Goal: Complete application form: Complete application form

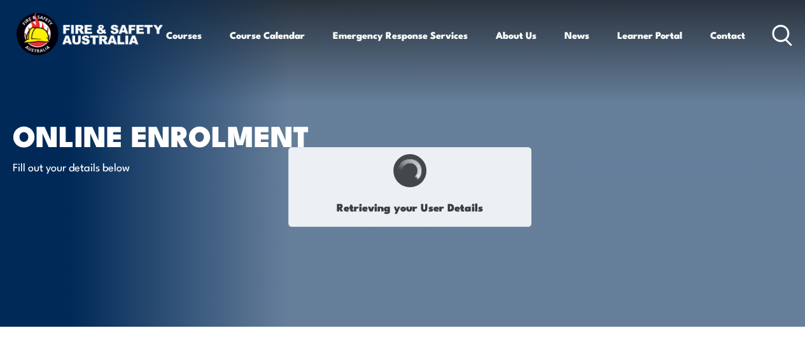
type input "Chelsea"
type input "[PERSON_NAME]"
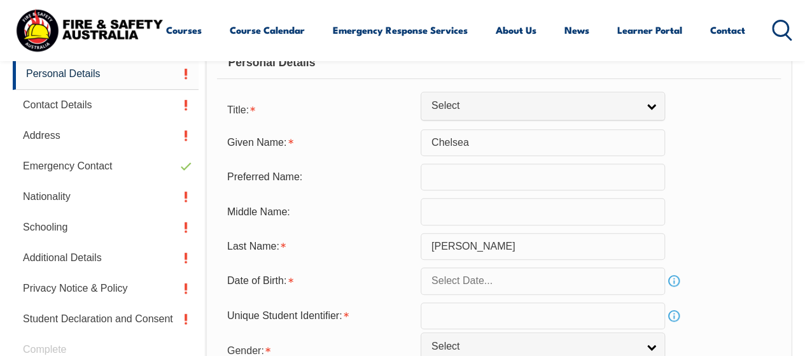
scroll to position [387, 0]
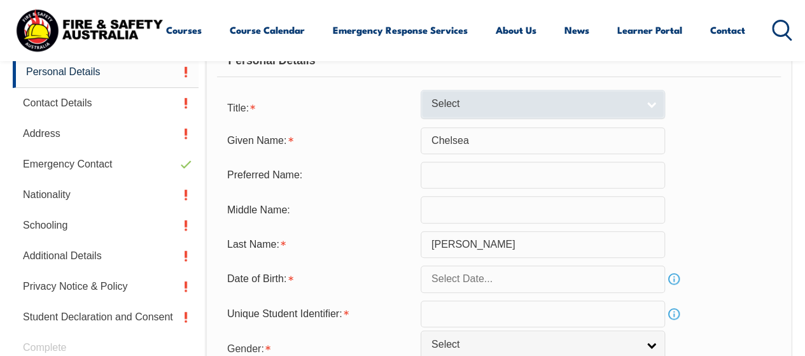
click at [648, 108] on link "Select" at bounding box center [543, 104] width 244 height 29
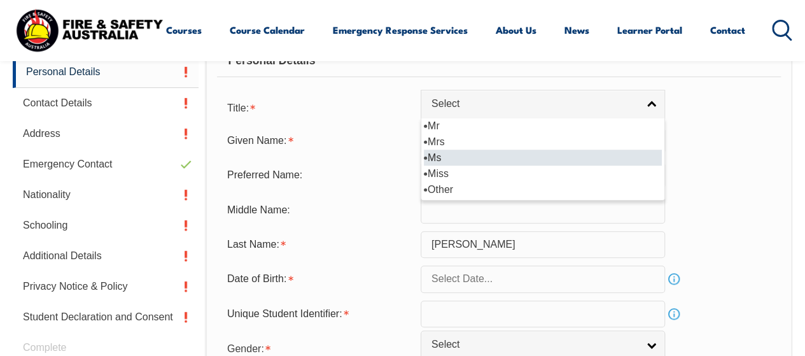
click at [583, 153] on li "Ms" at bounding box center [543, 158] width 238 height 16
select select "Ms"
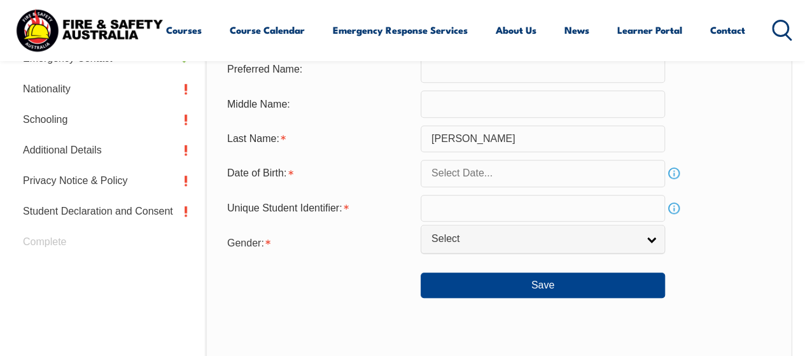
scroll to position [506, 0]
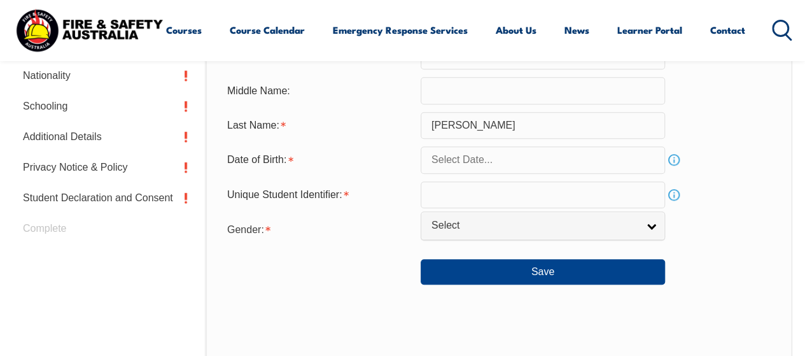
click at [470, 192] on input "text" at bounding box center [543, 194] width 244 height 27
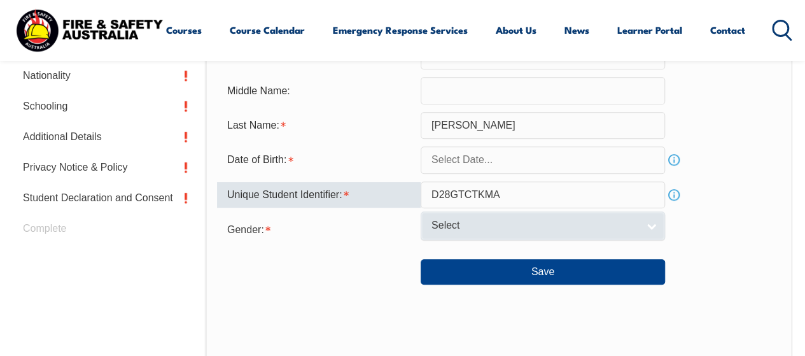
type input "D28GTCTKMA"
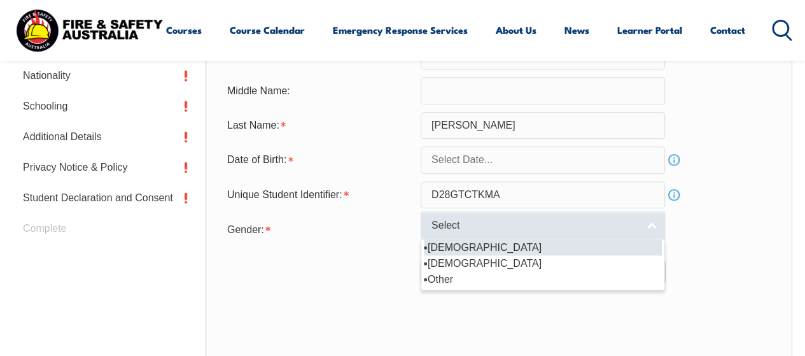
click at [468, 218] on link "Select" at bounding box center [543, 225] width 244 height 29
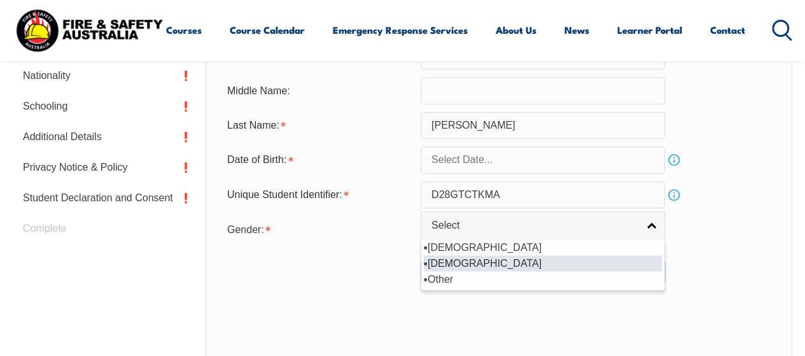
click at [438, 259] on li "[DEMOGRAPHIC_DATA]" at bounding box center [543, 263] width 238 height 16
select select "F"
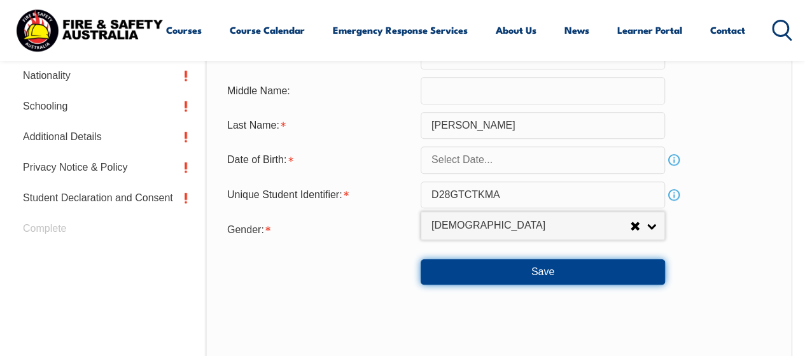
click at [540, 267] on button "Save" at bounding box center [543, 271] width 244 height 25
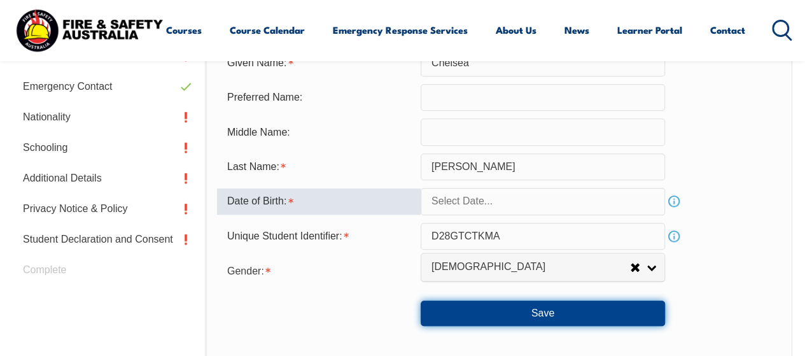
scroll to position [465, 0]
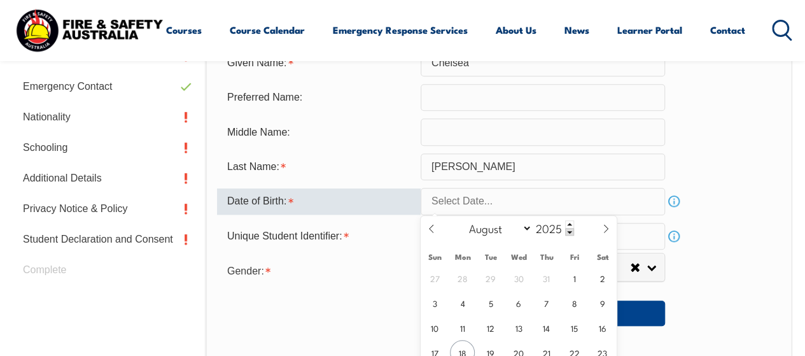
click at [537, 212] on input "text" at bounding box center [543, 201] width 244 height 27
click at [571, 233] on span at bounding box center [569, 232] width 9 height 8
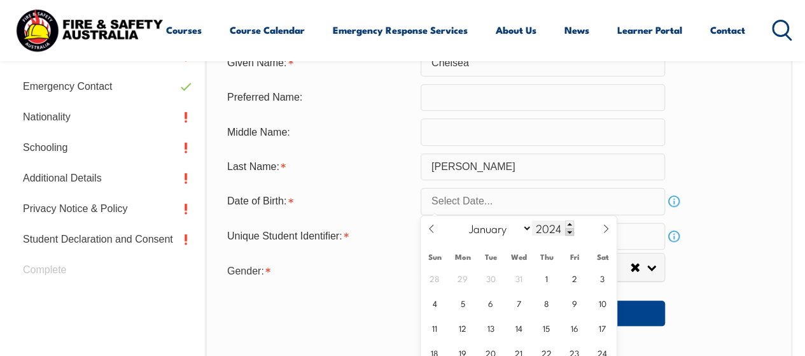
click at [571, 233] on span at bounding box center [569, 232] width 9 height 8
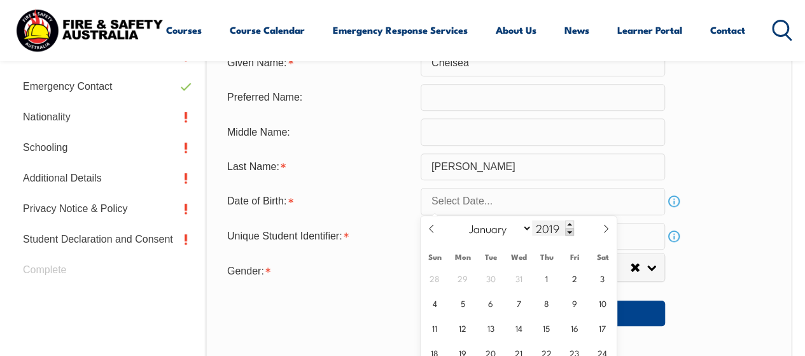
click at [571, 233] on span at bounding box center [569, 232] width 9 height 8
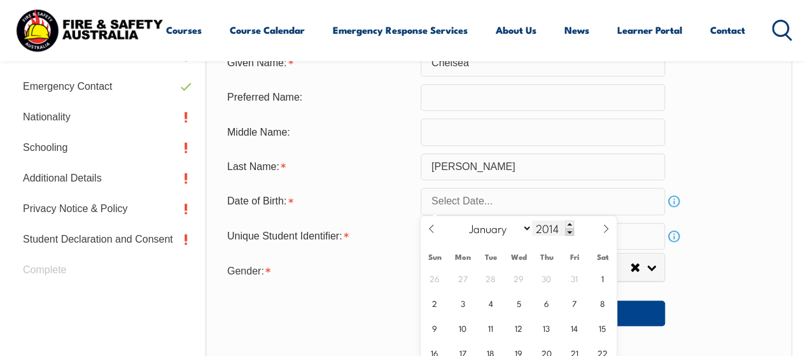
click at [571, 233] on span at bounding box center [569, 232] width 9 height 8
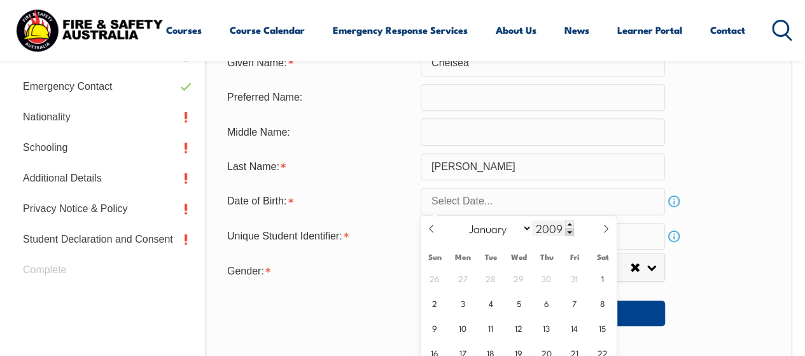
click at [571, 233] on span at bounding box center [569, 232] width 9 height 8
click at [569, 230] on span at bounding box center [569, 232] width 9 height 8
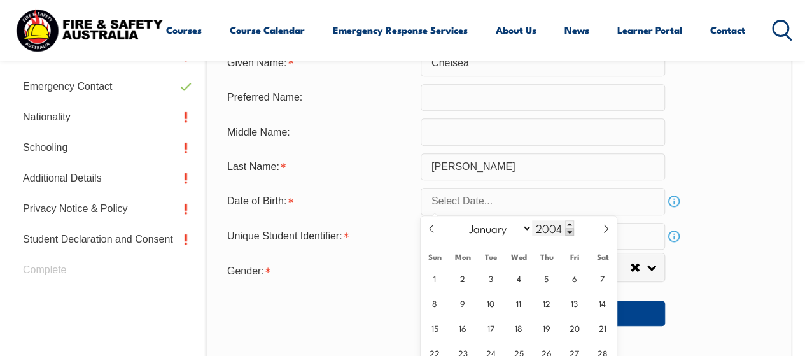
click at [569, 230] on span at bounding box center [569, 232] width 9 height 8
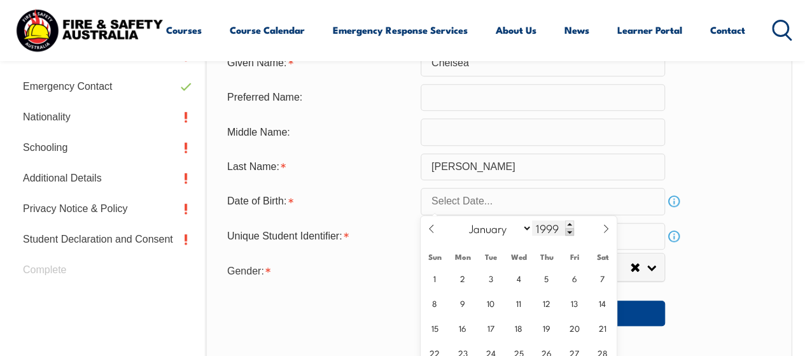
click at [569, 230] on span at bounding box center [569, 232] width 9 height 8
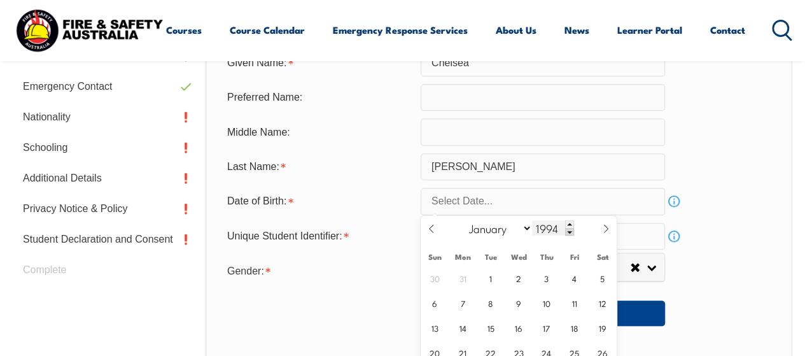
click at [569, 230] on span at bounding box center [569, 232] width 9 height 8
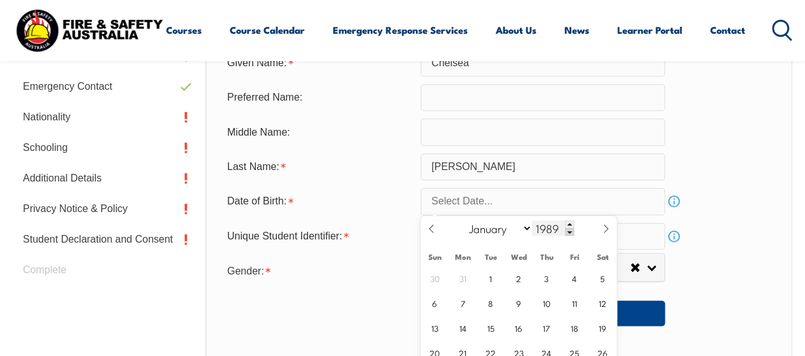
click at [569, 230] on span at bounding box center [569, 232] width 9 height 8
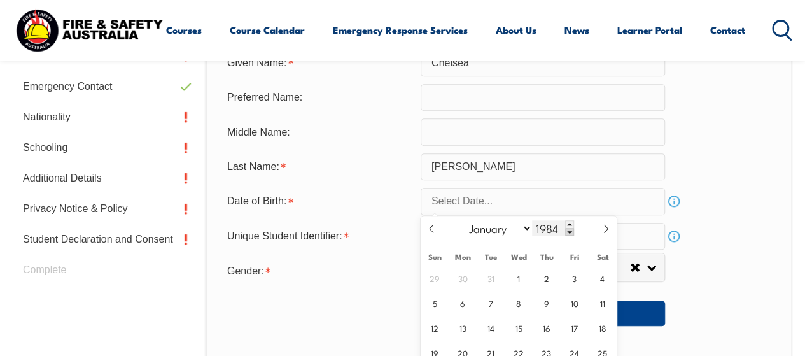
click at [569, 230] on span at bounding box center [569, 232] width 9 height 8
click at [572, 231] on span at bounding box center [569, 232] width 9 height 8
click at [566, 224] on span at bounding box center [569, 224] width 9 height 8
type input "1983"
click at [491, 227] on select "January February March April May June July August September October November De…" at bounding box center [497, 228] width 69 height 17
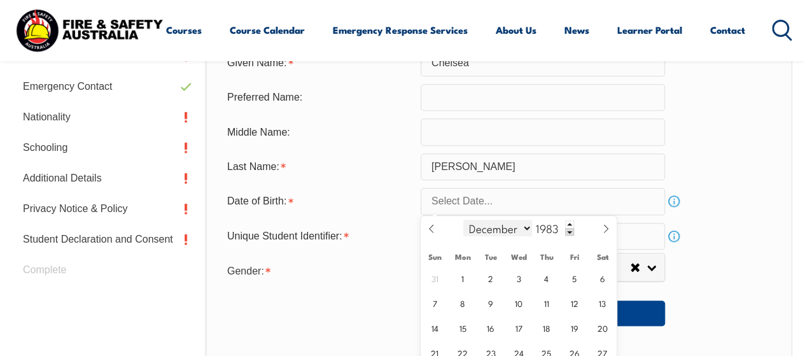
click at [463, 220] on select "January February March April May June July August September October November De…" at bounding box center [497, 228] width 69 height 17
click at [438, 234] on span at bounding box center [432, 233] width 22 height 34
click at [610, 231] on icon at bounding box center [605, 228] width 9 height 9
select select "11"
click at [547, 328] on span "15" at bounding box center [546, 327] width 25 height 25
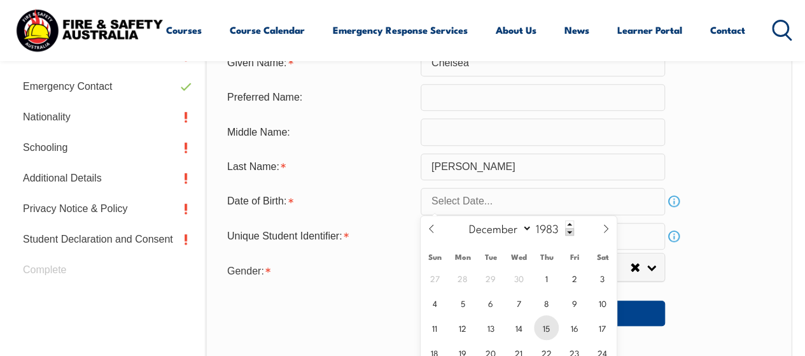
type input "[DATE]"
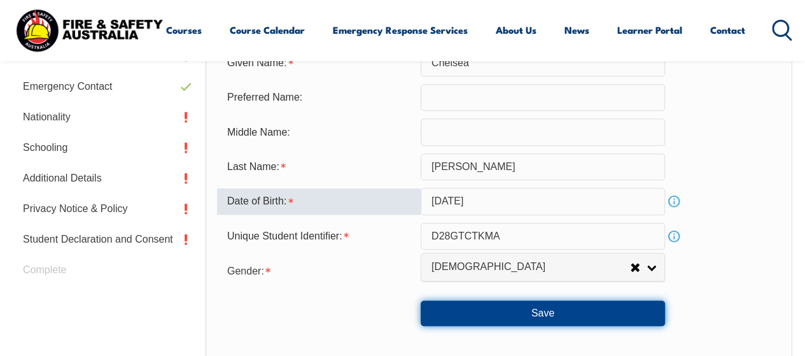
click at [543, 306] on button "Save" at bounding box center [543, 312] width 244 height 25
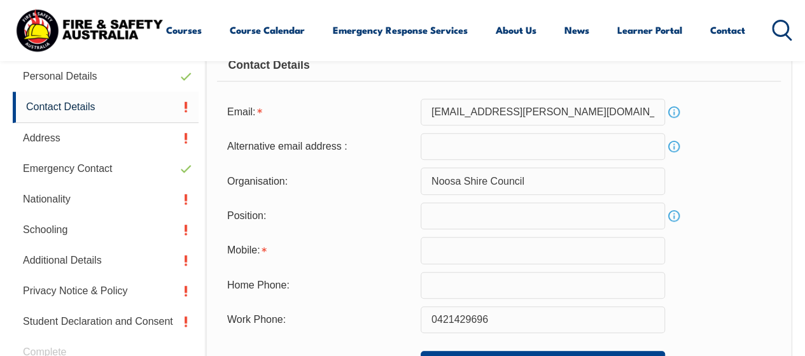
scroll to position [389, 0]
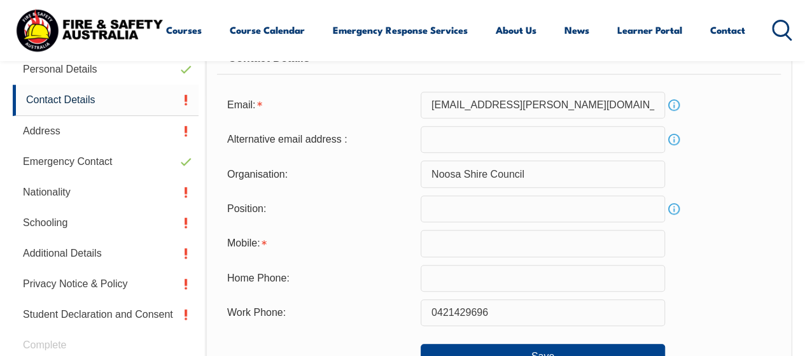
click at [502, 241] on input "text" at bounding box center [543, 243] width 244 height 27
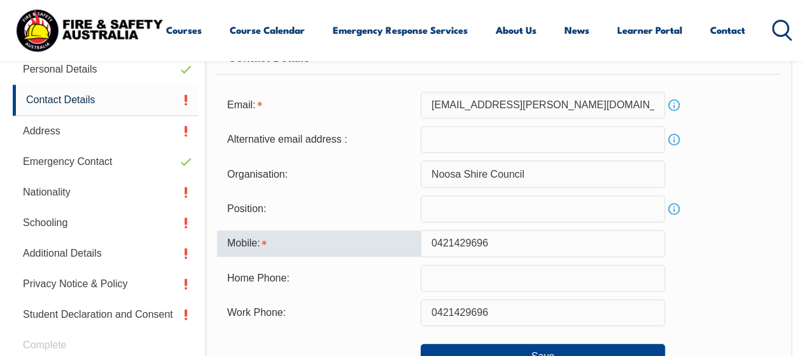
type input "0421429696"
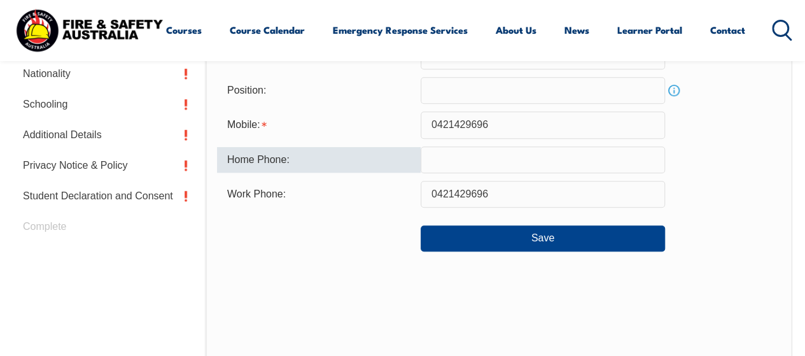
scroll to position [510, 0]
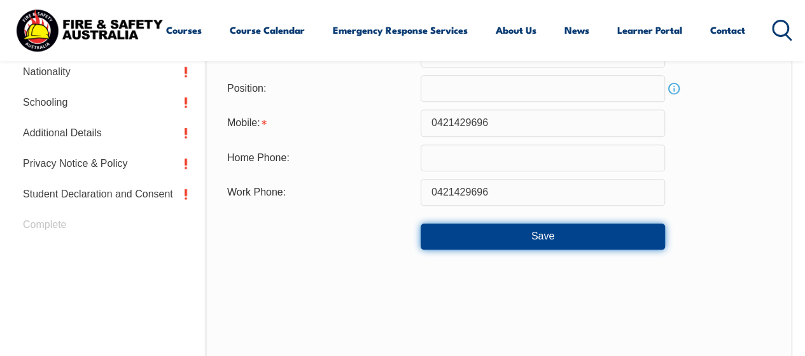
click at [505, 231] on button "Save" at bounding box center [543, 235] width 244 height 25
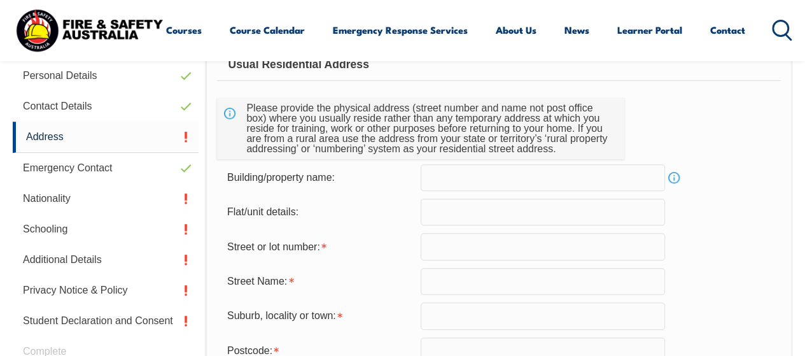
scroll to position [309, 0]
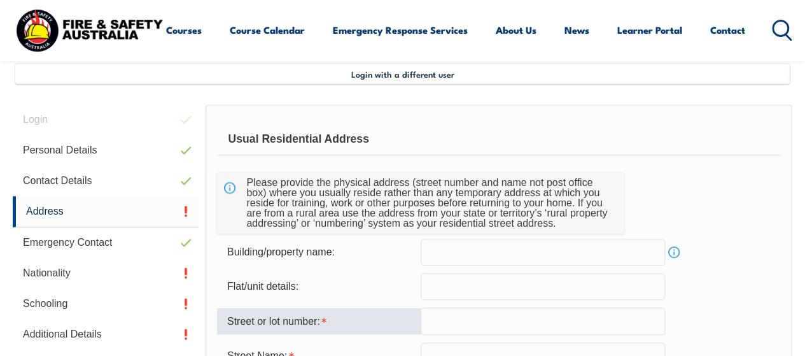
click at [439, 313] on input "text" at bounding box center [543, 320] width 244 height 27
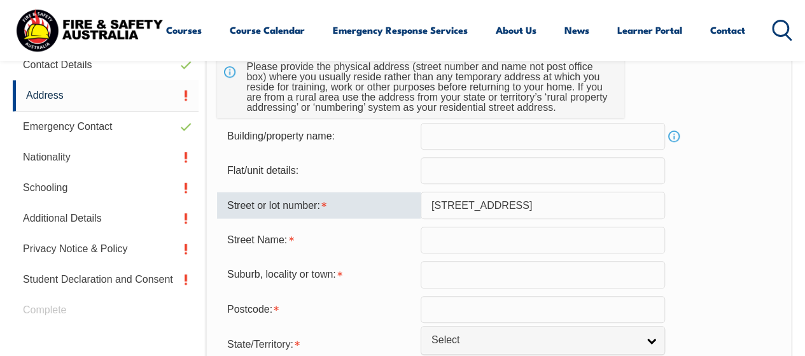
scroll to position [426, 0]
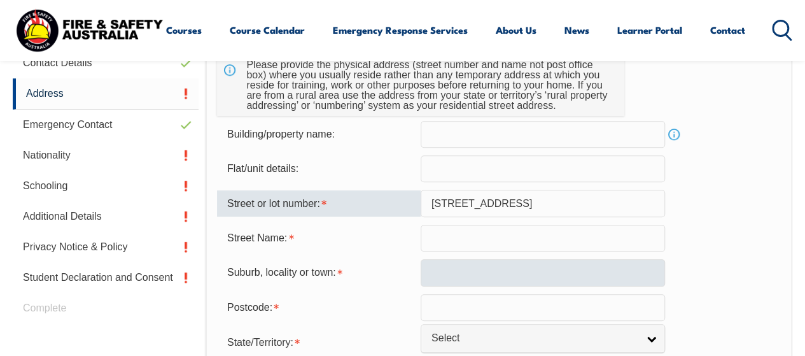
type input "[STREET_ADDRESS]"
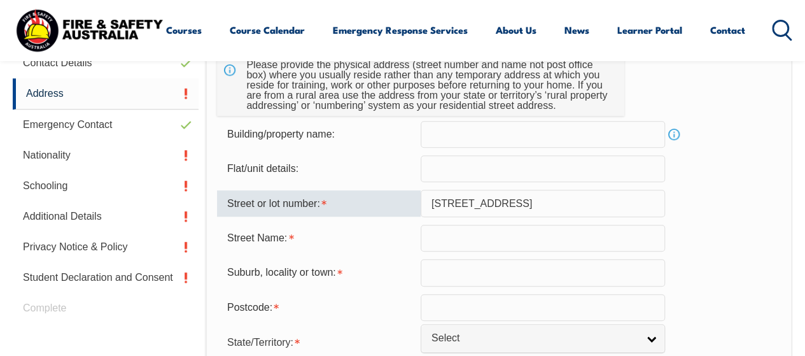
click at [452, 282] on input "text" at bounding box center [543, 272] width 244 height 27
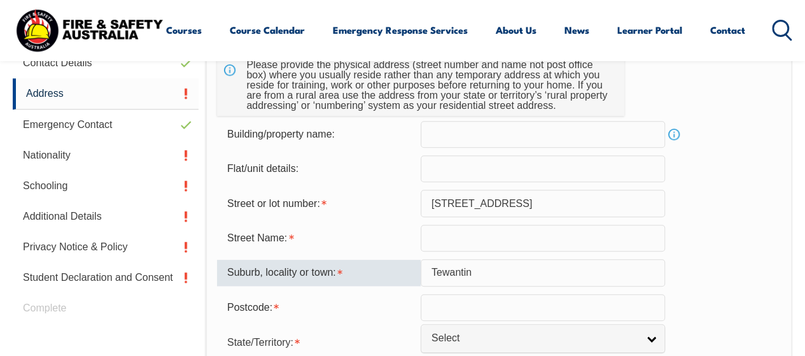
type input "Tewantin"
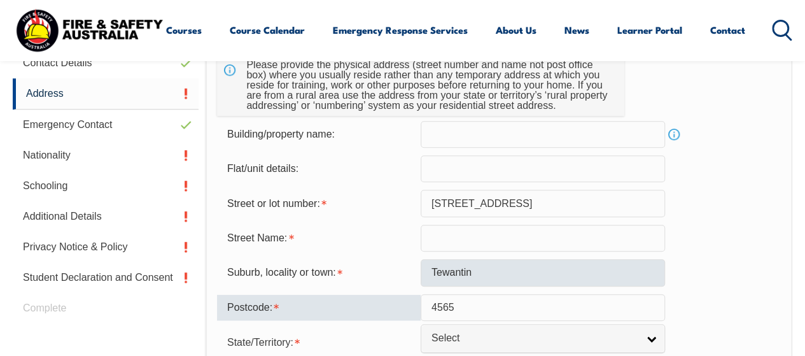
type input "4565"
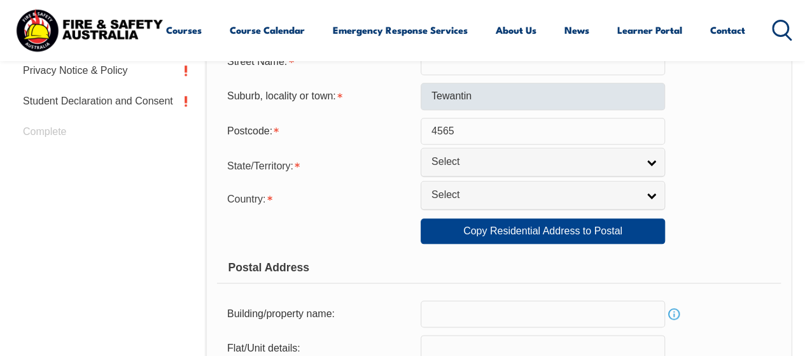
scroll to position [611, 0]
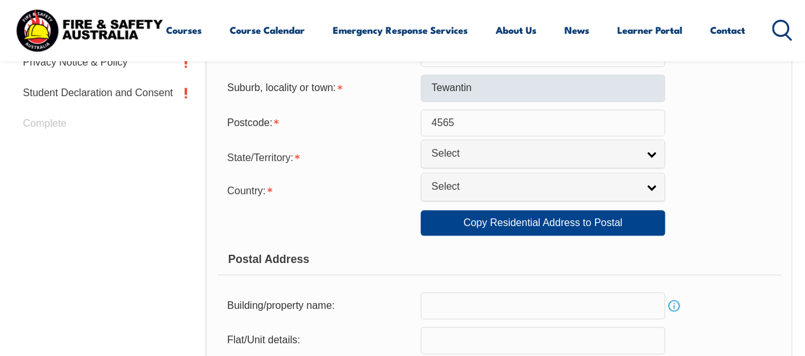
type input "q"
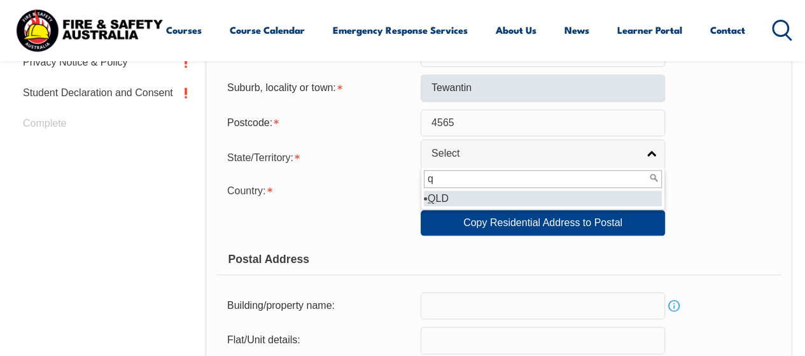
select select "QLD"
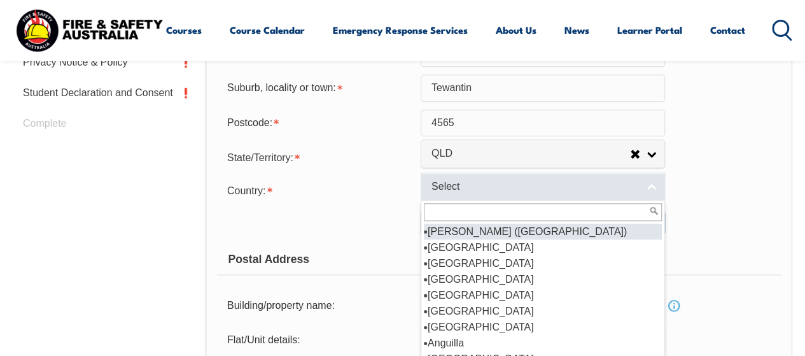
click at [468, 189] on span "Select" at bounding box center [534, 186] width 206 height 13
type input "au"
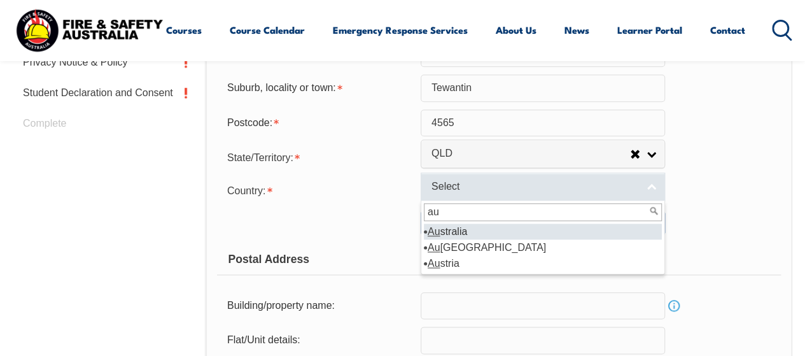
select select "1101"
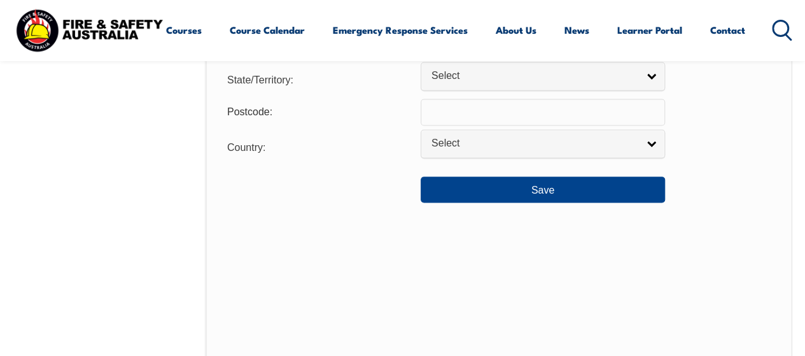
scroll to position [1040, 0]
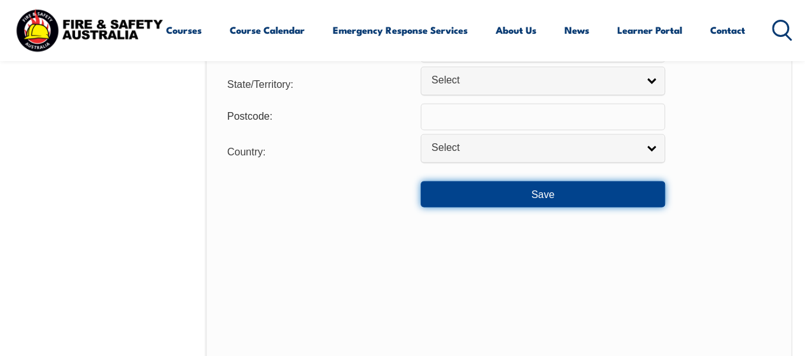
click at [501, 198] on button "Save" at bounding box center [543, 193] width 244 height 25
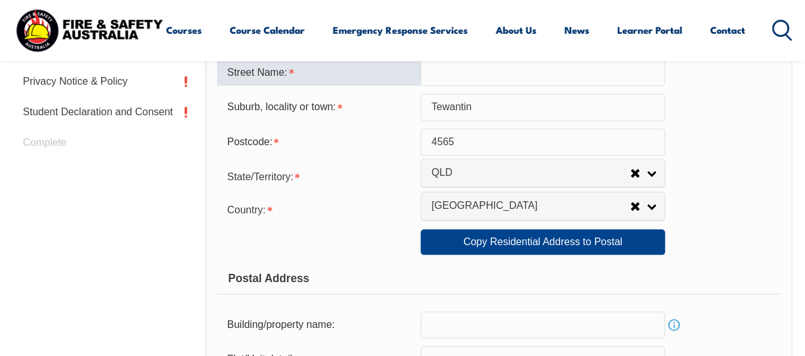
scroll to position [587, 0]
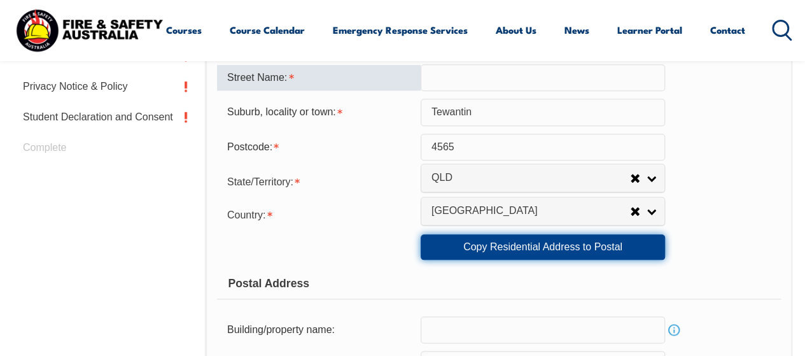
click at [489, 241] on link "Copy Residential Address to Postal" at bounding box center [543, 246] width 244 height 25
type input "[STREET_ADDRESS]"
type input "Tewantin"
select select "QLD"
type input "4565"
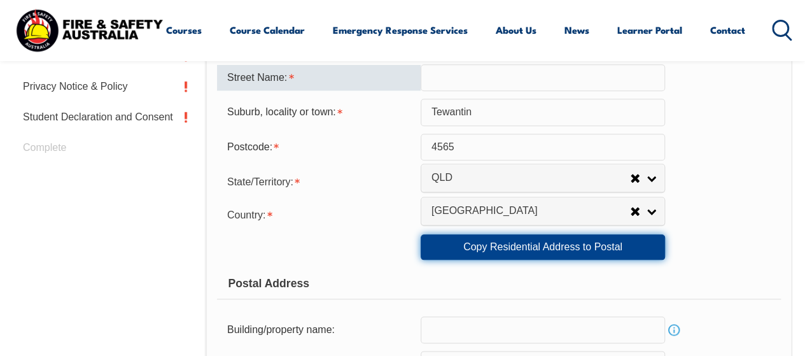
select select "1101"
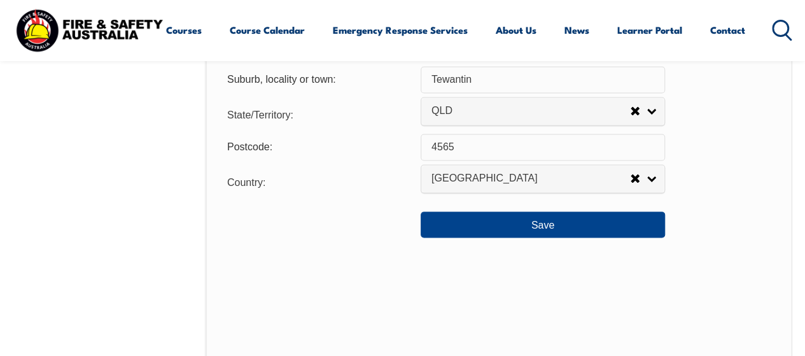
scroll to position [1010, 0]
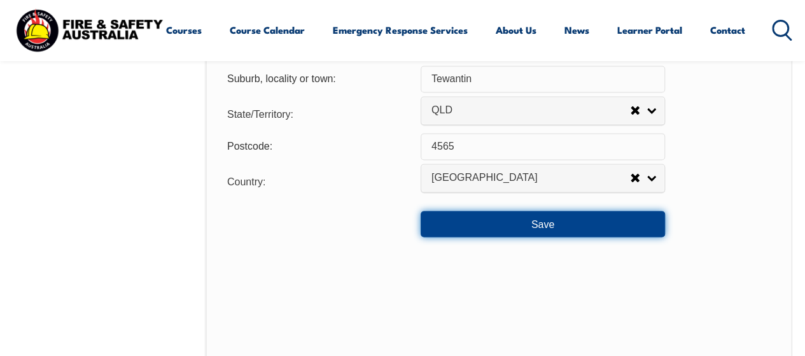
click at [549, 232] on button "Save" at bounding box center [543, 223] width 244 height 25
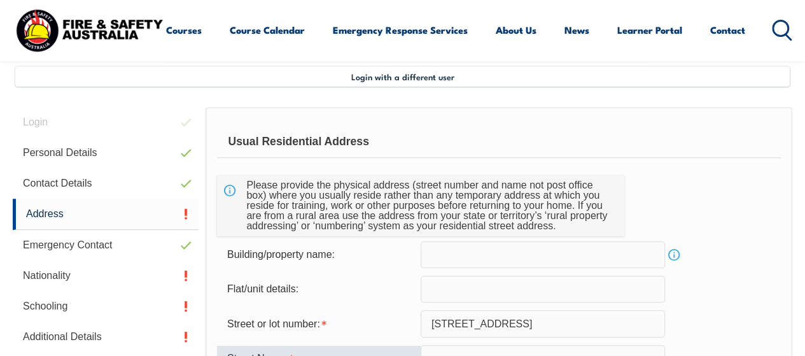
scroll to position [304, 0]
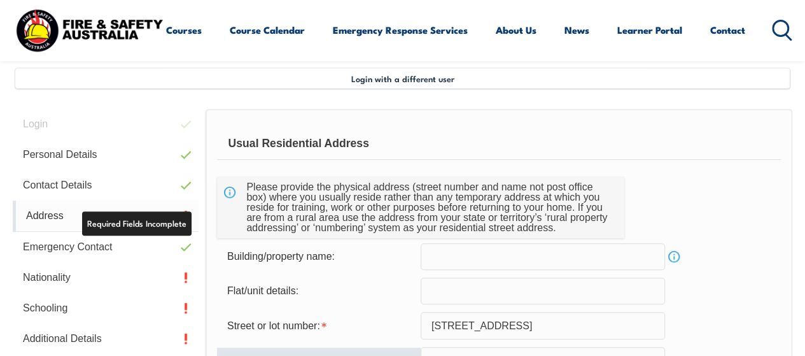
click at [179, 228] on link "Address" at bounding box center [106, 215] width 186 height 31
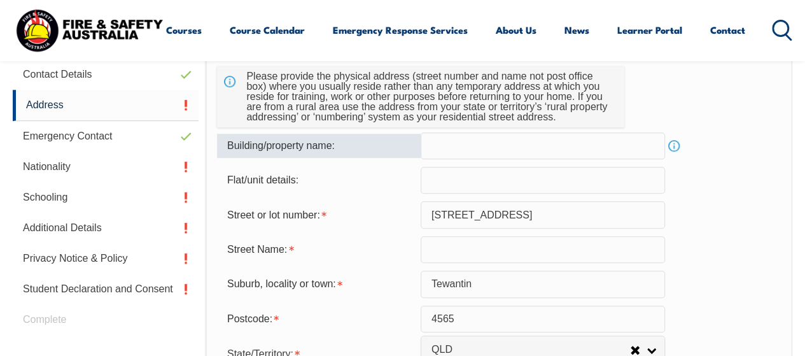
scroll to position [416, 0]
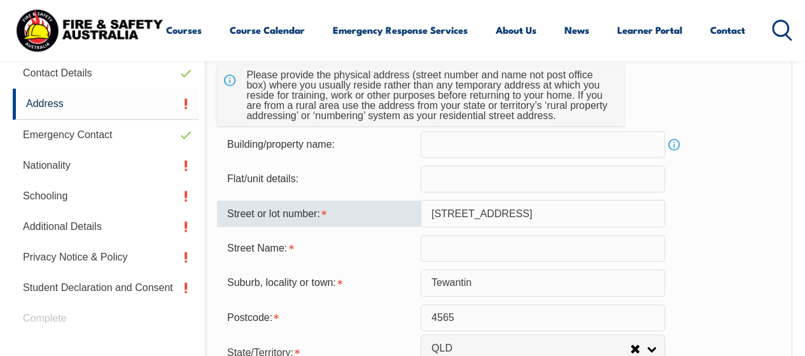
drag, startPoint x: 500, startPoint y: 213, endPoint x: 447, endPoint y: 213, distance: 53.5
click at [447, 213] on input "[STREET_ADDRESS]" at bounding box center [543, 213] width 244 height 27
type input "111"
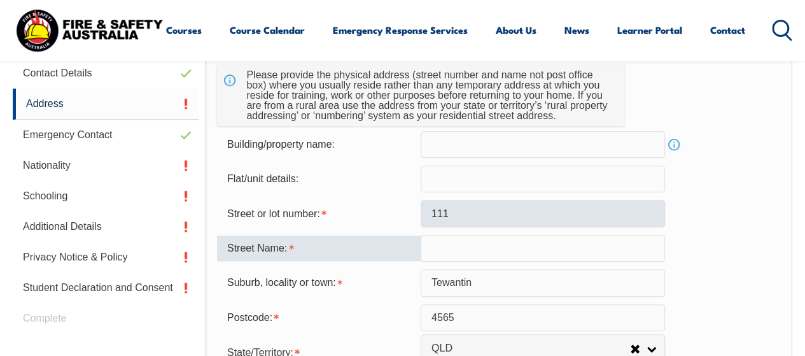
paste input "Werin St"
type input "Werin St"
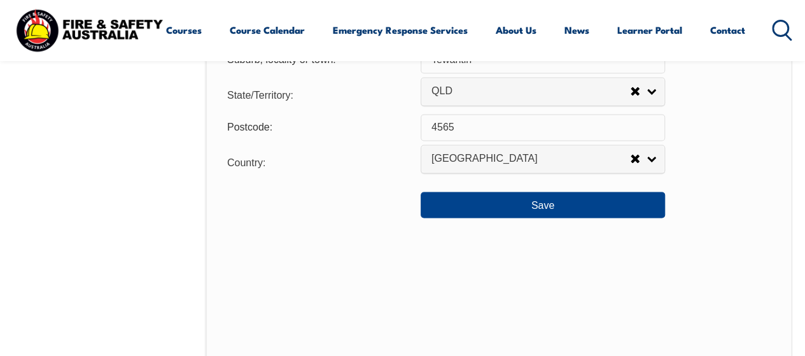
scroll to position [1065, 0]
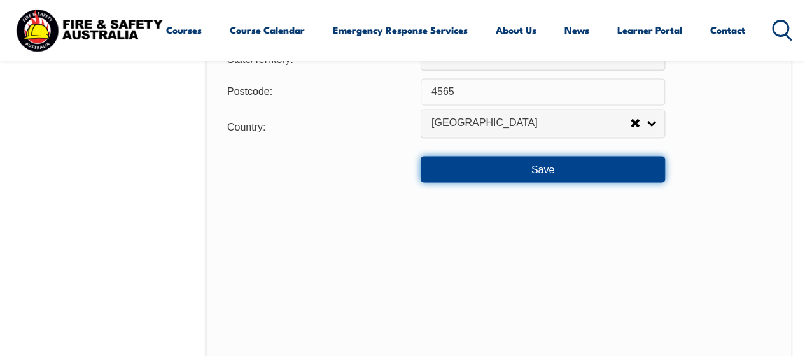
click at [564, 171] on button "Save" at bounding box center [543, 168] width 244 height 25
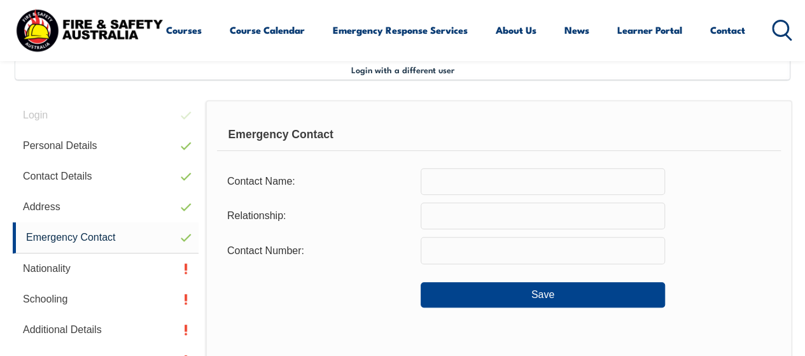
scroll to position [309, 0]
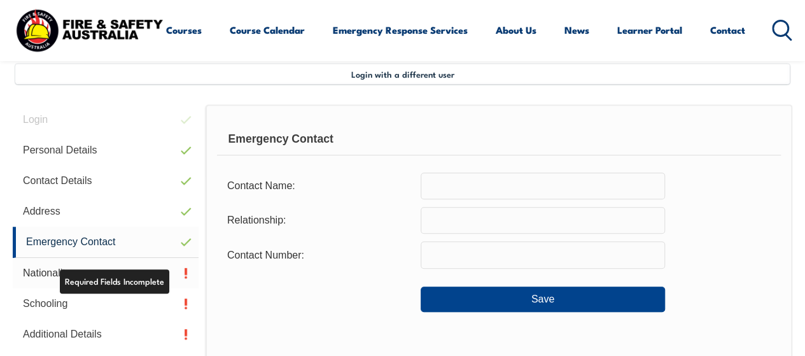
click at [90, 275] on link "Nationality" at bounding box center [106, 273] width 186 height 31
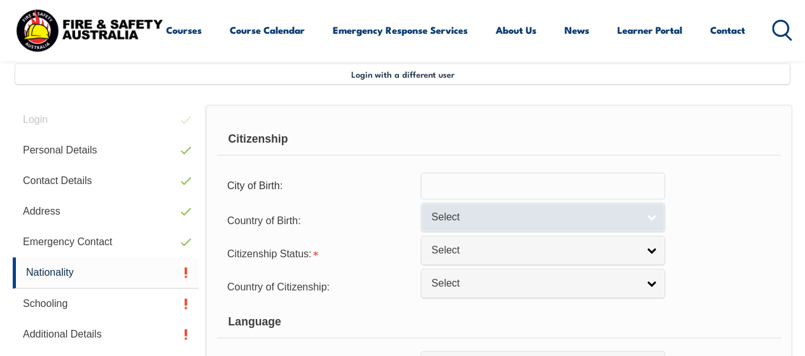
click at [448, 223] on span "Select" at bounding box center [534, 217] width 206 height 13
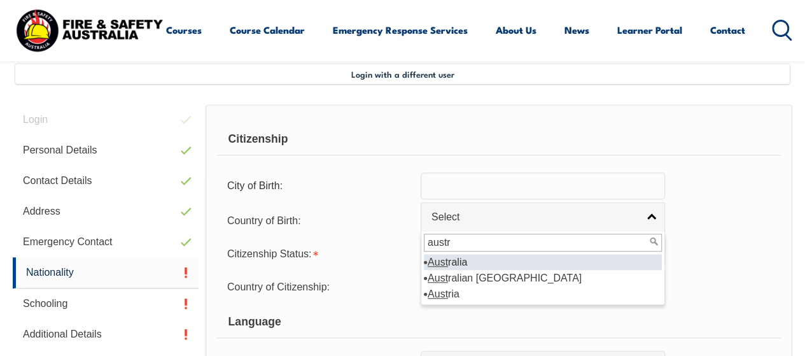
type input "austra"
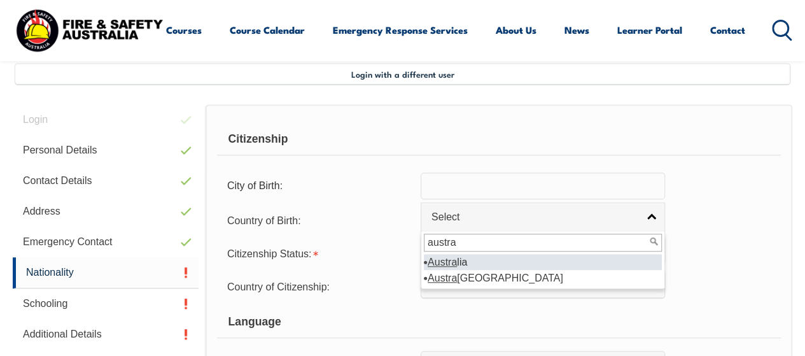
select select "1101"
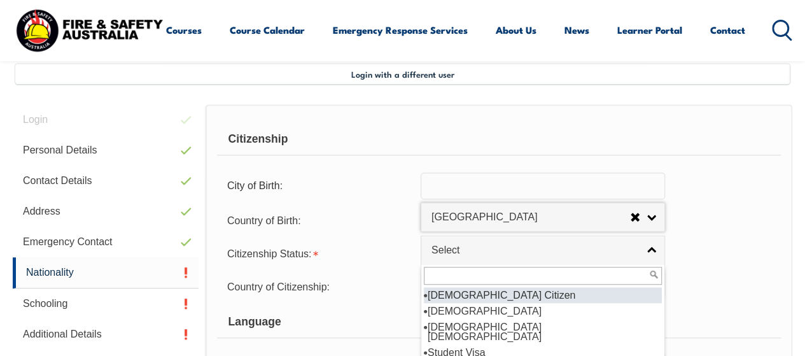
click at [445, 245] on span "Select" at bounding box center [534, 250] width 206 height 13
type input "aus"
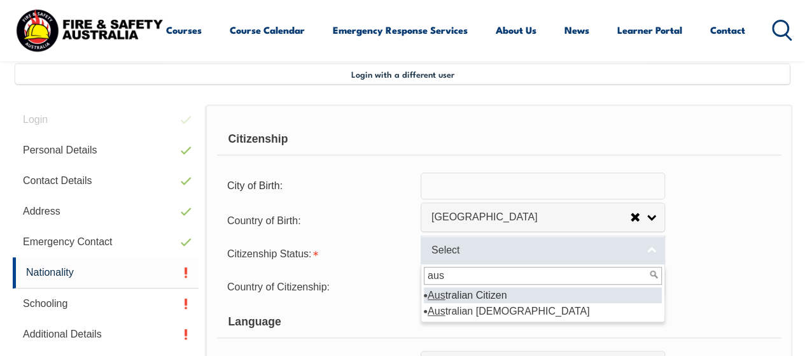
select select "1"
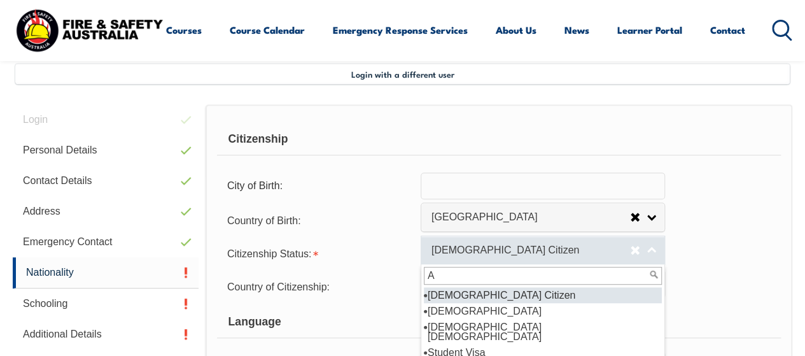
type input "AU"
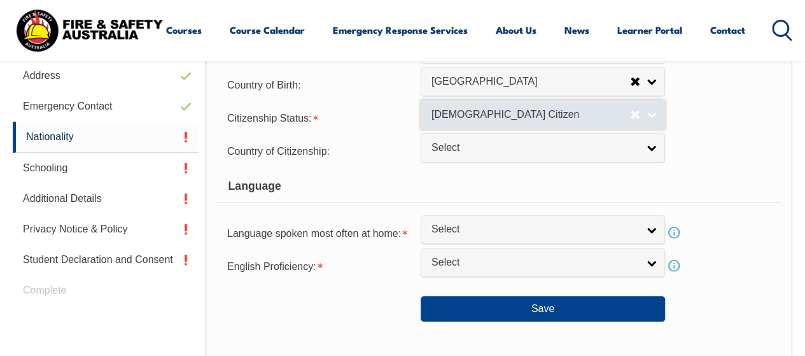
scroll to position [446, 0]
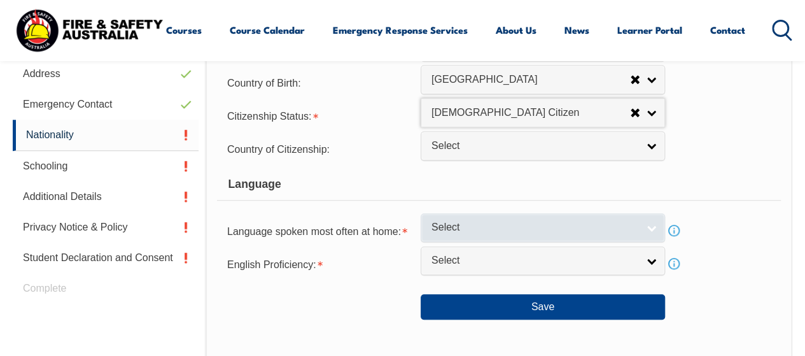
click at [498, 230] on span "Select" at bounding box center [534, 227] width 206 height 13
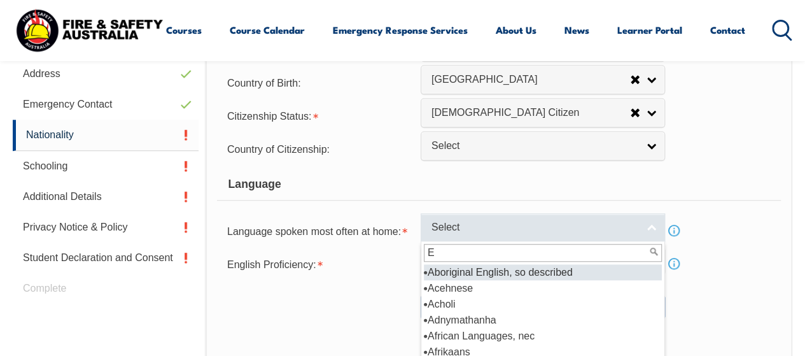
type input "EN"
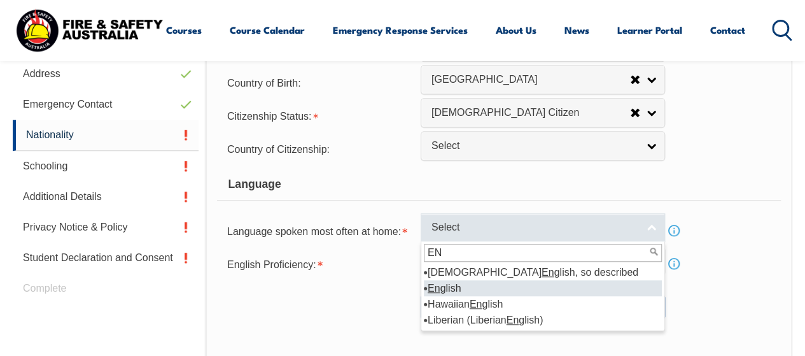
select select "1201"
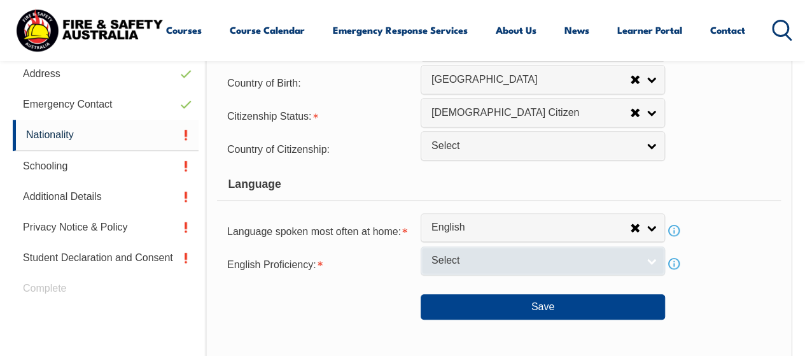
click at [475, 258] on span "Select" at bounding box center [534, 260] width 206 height 13
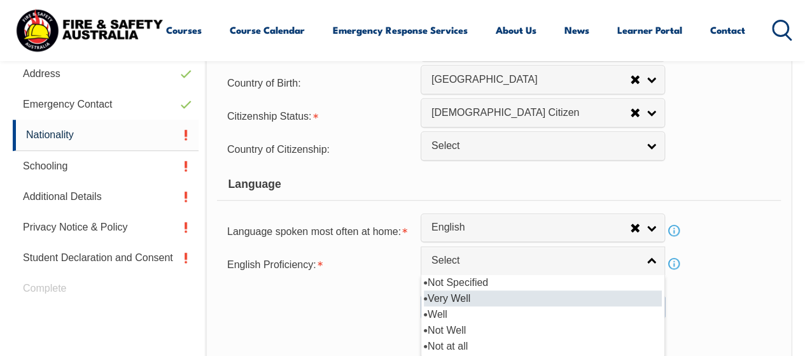
click at [440, 298] on li "Very Well" at bounding box center [543, 298] width 238 height 16
select select "1"
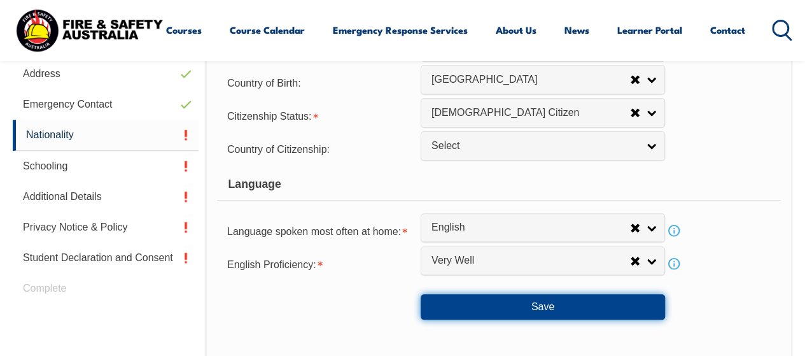
click at [515, 304] on button "Save" at bounding box center [543, 306] width 244 height 25
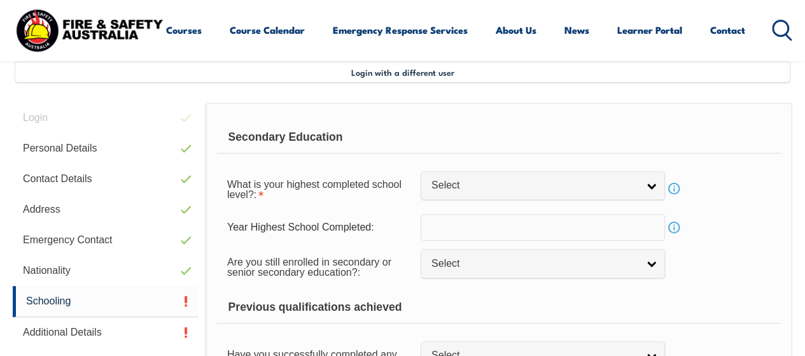
scroll to position [308, 0]
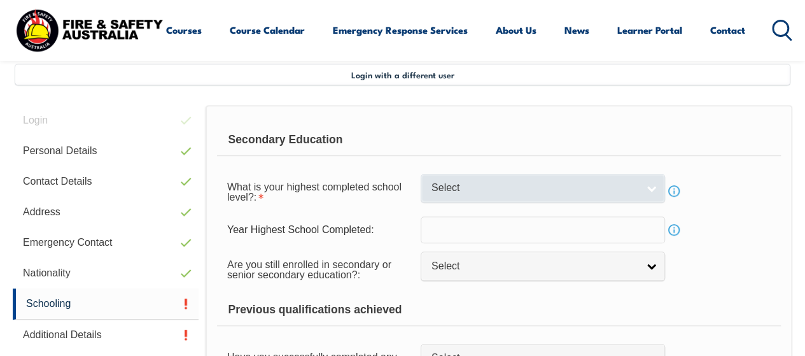
click at [469, 186] on span "Select" at bounding box center [534, 187] width 206 height 13
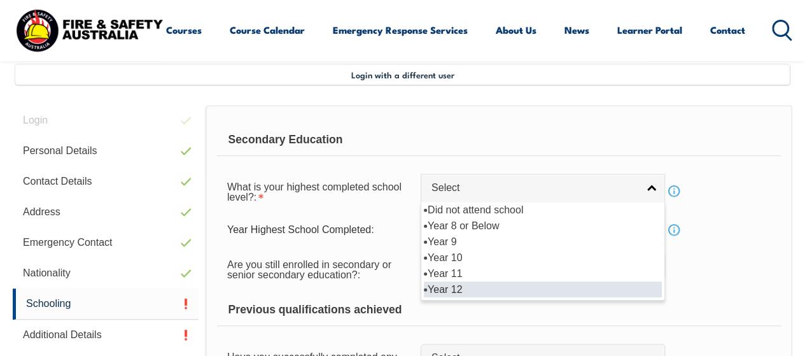
click at [465, 292] on li "Year 12" at bounding box center [543, 289] width 238 height 16
select select "12"
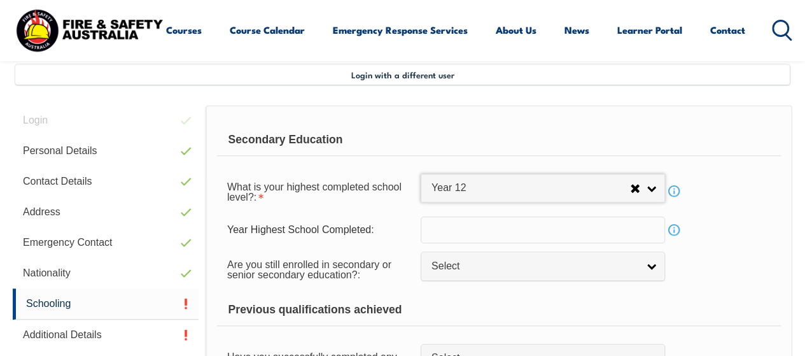
click at [476, 314] on div "Previous qualifications achieved" at bounding box center [499, 310] width 564 height 32
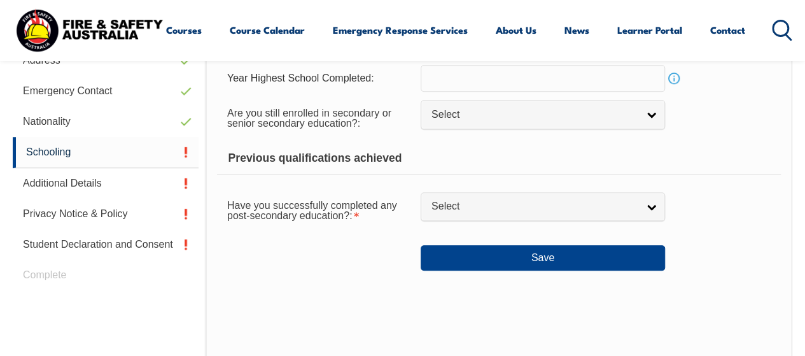
scroll to position [461, 0]
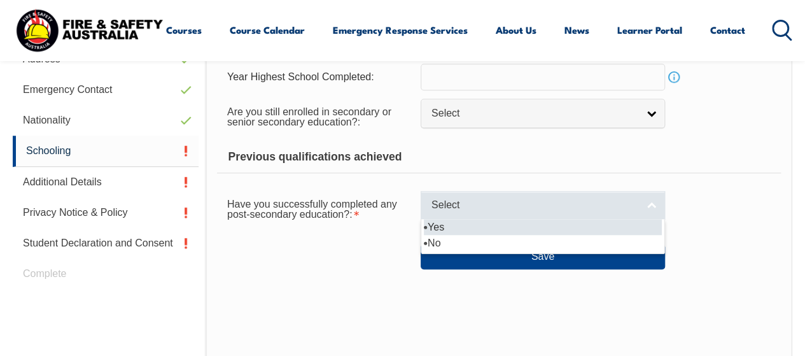
click at [456, 211] on span "Select" at bounding box center [534, 205] width 206 height 13
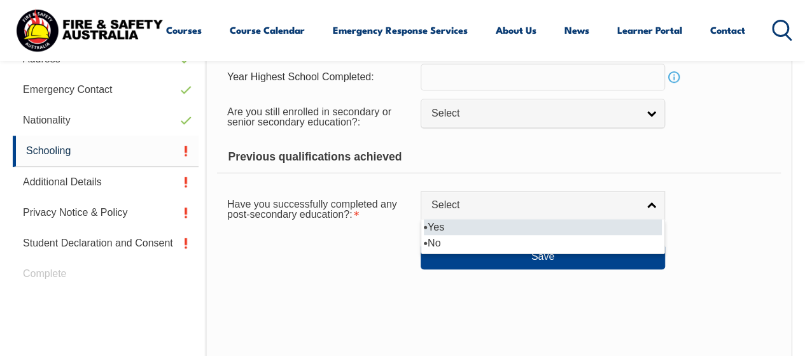
click at [452, 225] on li "Yes" at bounding box center [543, 227] width 238 height 16
select select "true"
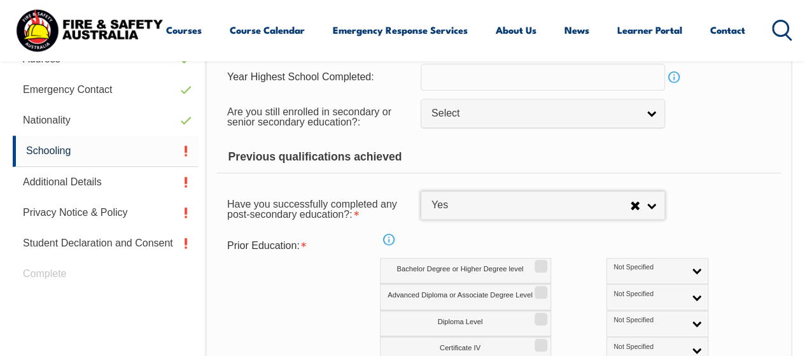
click at [667, 237] on div "Prior Education: Info Bachelor Degree or Higher Degree level Not Specified Aust…" at bounding box center [499, 351] width 564 height 235
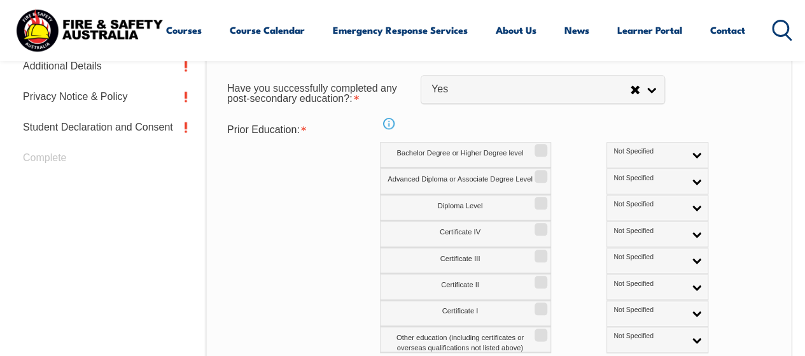
scroll to position [584, 0]
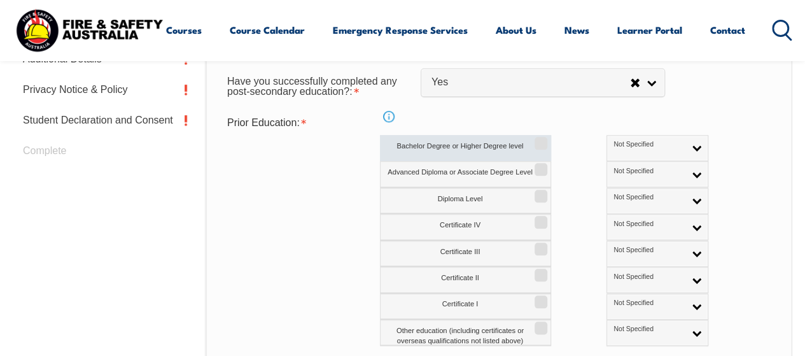
click at [540, 139] on input "Bachelor Degree or Higher Degree level" at bounding box center [539, 138] width 8 height 1
checkbox input "true"
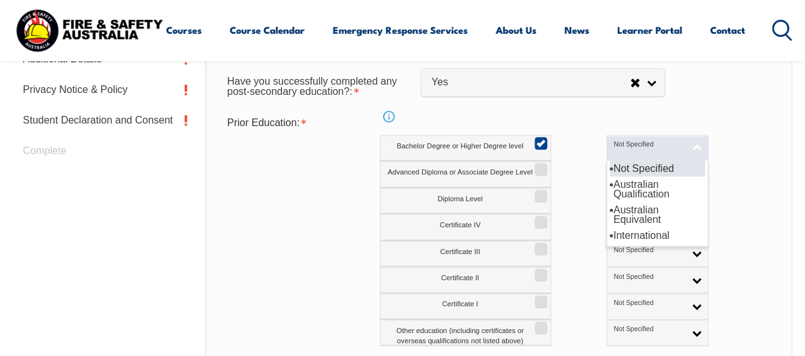
click at [646, 144] on link "Not Specified" at bounding box center [657, 148] width 102 height 26
click at [711, 158] on div "Bachelor Degree or Higher Degree level Not Specified Australian Qualification A…" at bounding box center [572, 148] width 384 height 26
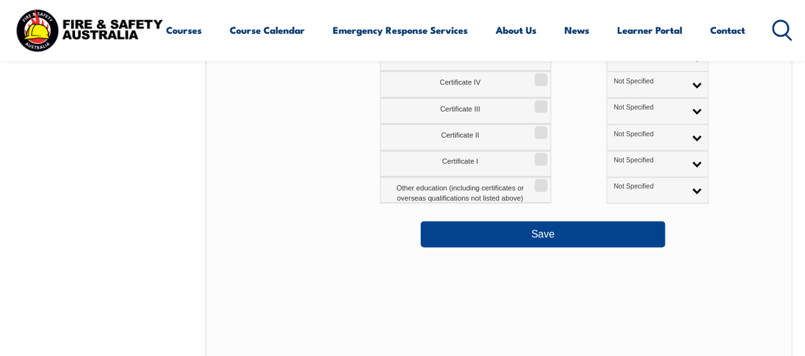
scroll to position [736, 0]
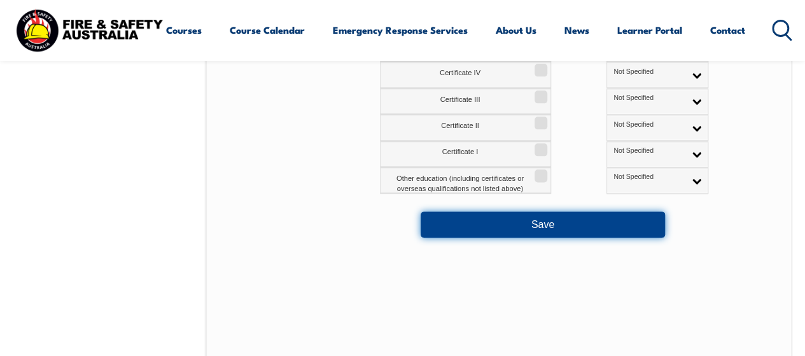
click at [555, 225] on button "Save" at bounding box center [543, 223] width 244 height 25
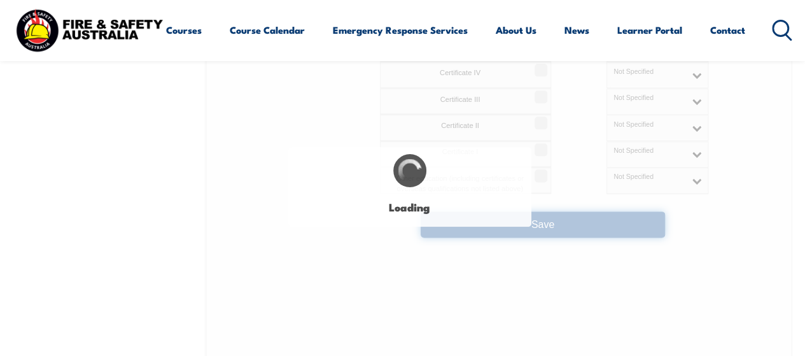
select select
select select "true"
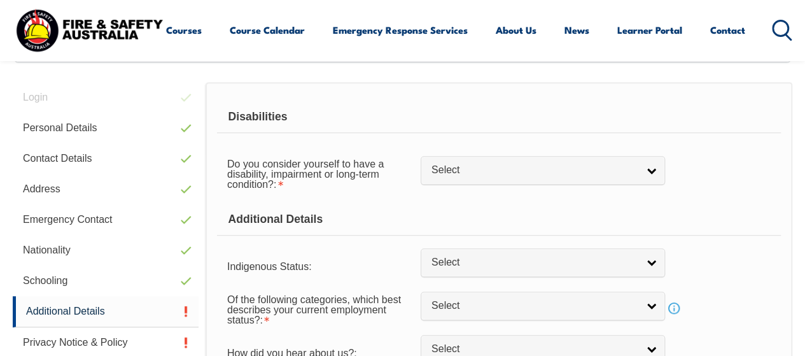
scroll to position [309, 0]
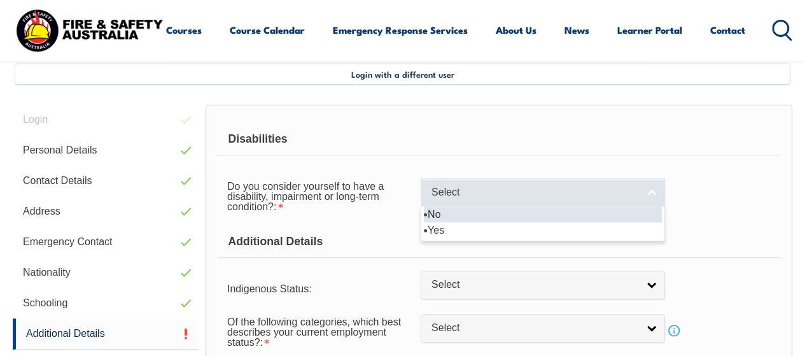
click at [527, 181] on link "Select" at bounding box center [543, 192] width 244 height 29
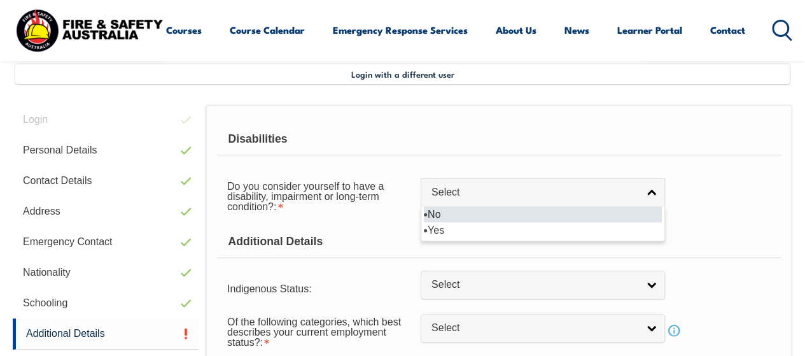
click at [456, 216] on li "No" at bounding box center [543, 214] width 238 height 16
select select "false"
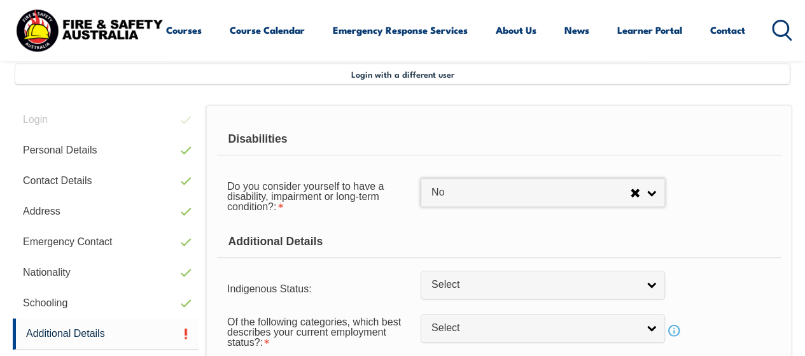
click at [369, 270] on form "Disabilities Do you consider yourself to have a disability, impairment or long-…" at bounding box center [499, 276] width 564 height 307
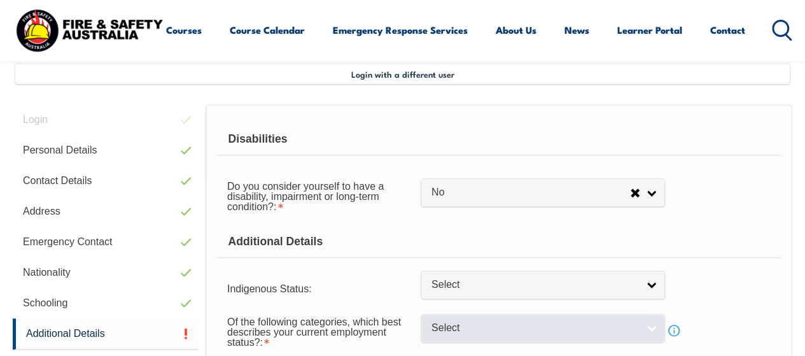
click at [435, 317] on link "Select" at bounding box center [543, 328] width 244 height 29
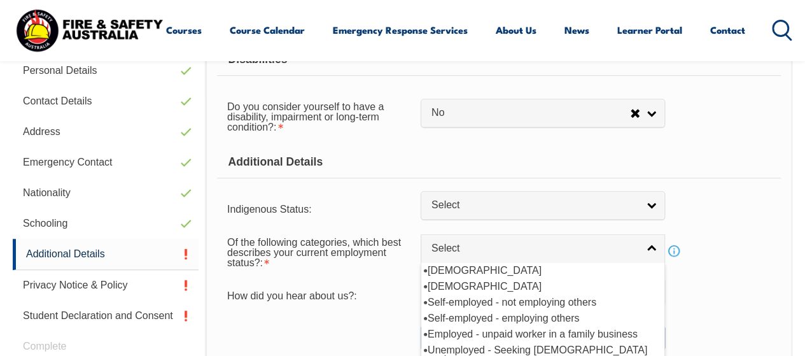
scroll to position [402, 0]
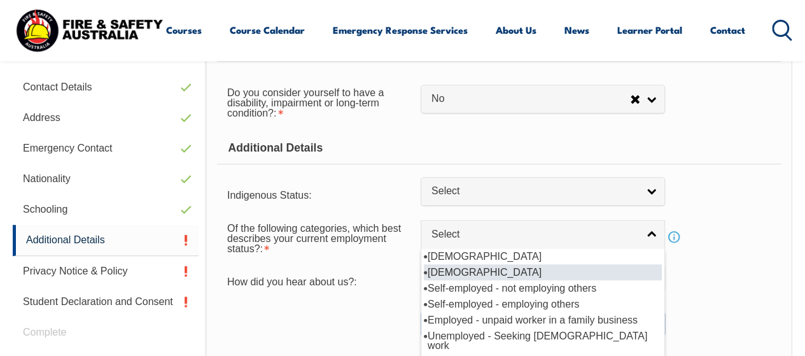
click at [437, 265] on li "[DEMOGRAPHIC_DATA]" at bounding box center [543, 272] width 238 height 16
select select "2"
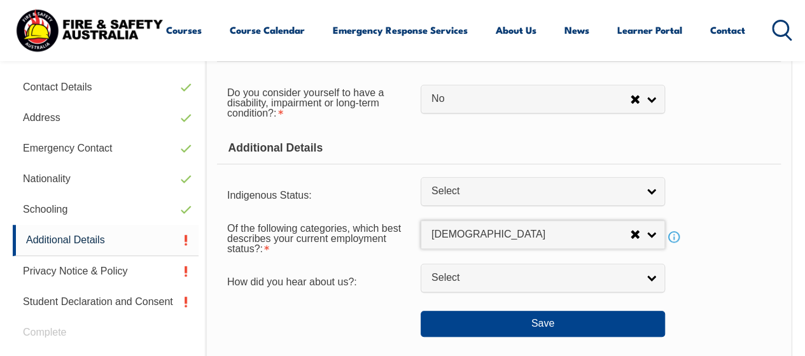
click at [364, 307] on div "Save" at bounding box center [499, 318] width 564 height 36
click at [462, 307] on div "Save" at bounding box center [499, 318] width 564 height 36
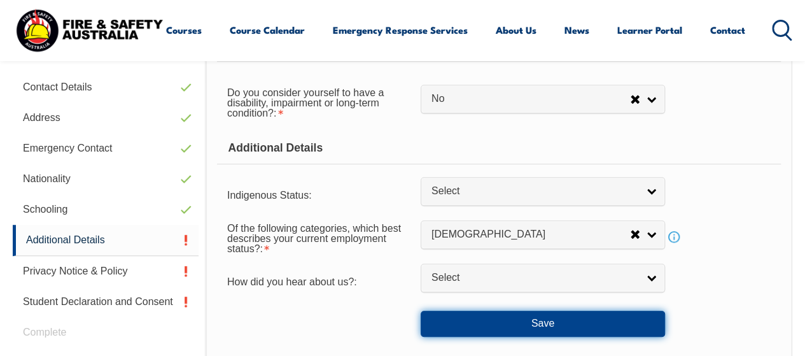
click at [464, 315] on button "Save" at bounding box center [543, 323] width 244 height 25
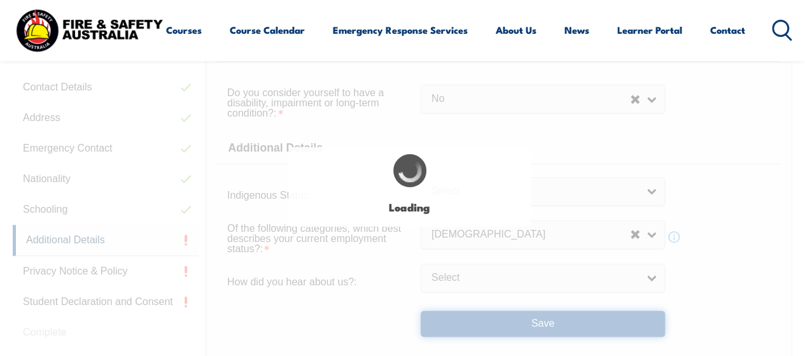
select select "false"
select select
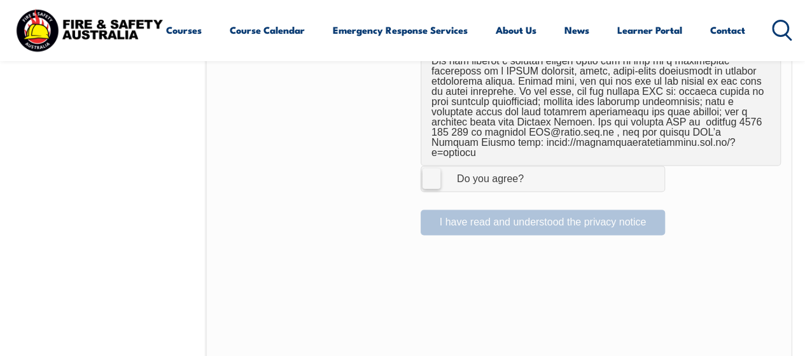
scroll to position [944, 0]
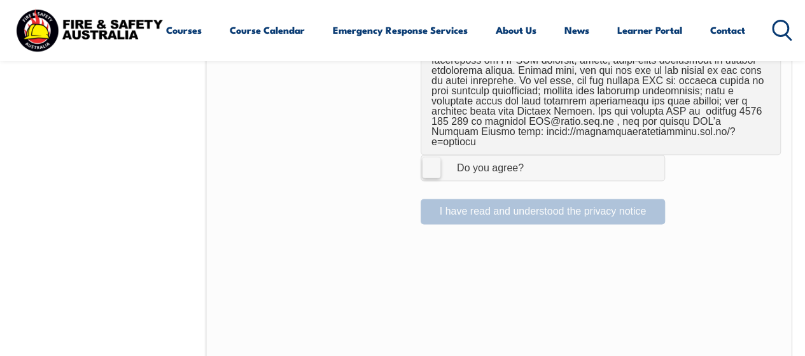
click at [435, 155] on label "I Agree Do you agree?" at bounding box center [543, 167] width 244 height 25
click at [534, 155] on input "I Agree Do you agree?" at bounding box center [545, 167] width 22 height 24
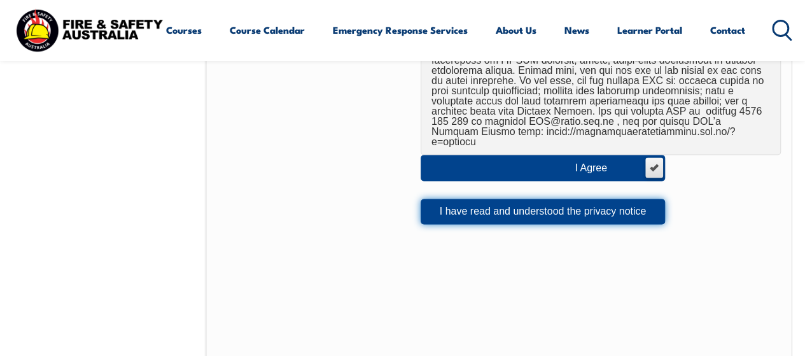
click at [453, 199] on button "I have read and understood the privacy notice" at bounding box center [543, 211] width 244 height 25
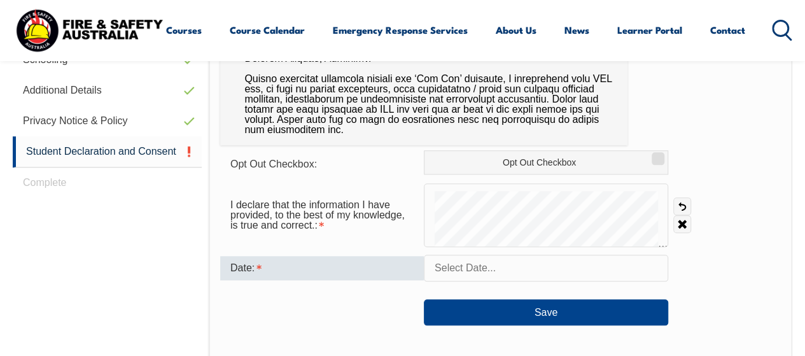
scroll to position [554, 0]
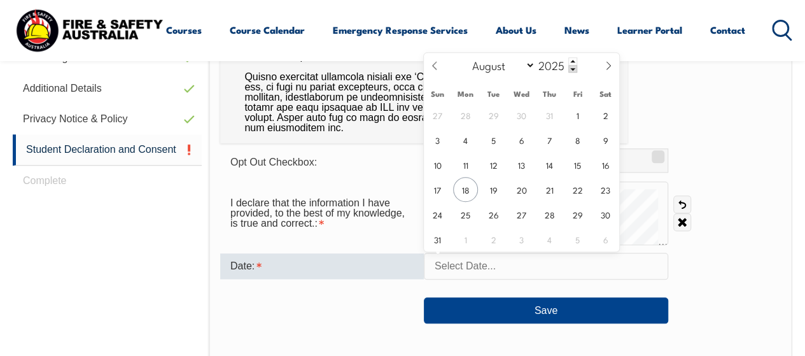
click at [444, 262] on input "text" at bounding box center [546, 266] width 244 height 27
click at [439, 267] on input "text" at bounding box center [546, 266] width 244 height 27
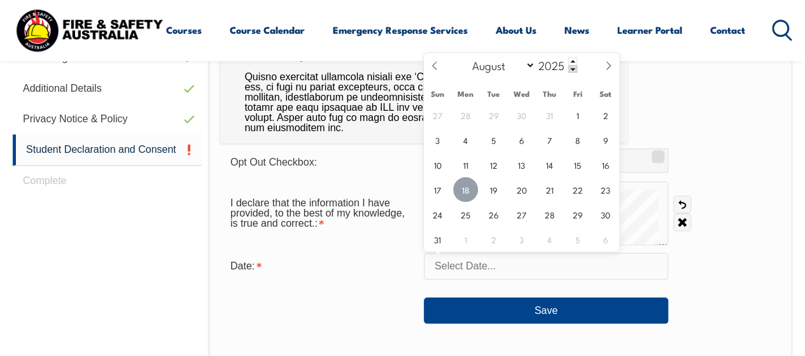
click at [468, 193] on span "18" at bounding box center [465, 189] width 25 height 25
type input "August 18, 2025"
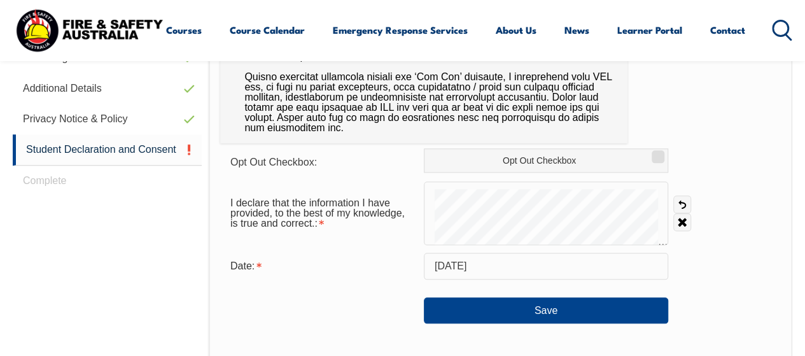
click at [513, 295] on div "Save" at bounding box center [500, 305] width 561 height 36
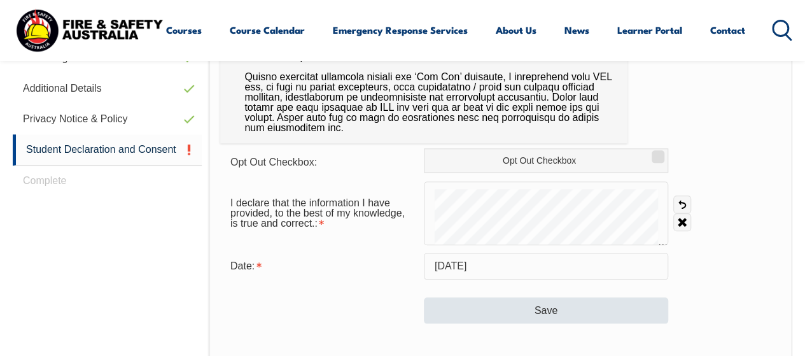
click at [513, 295] on div "Save" at bounding box center [500, 305] width 561 height 36
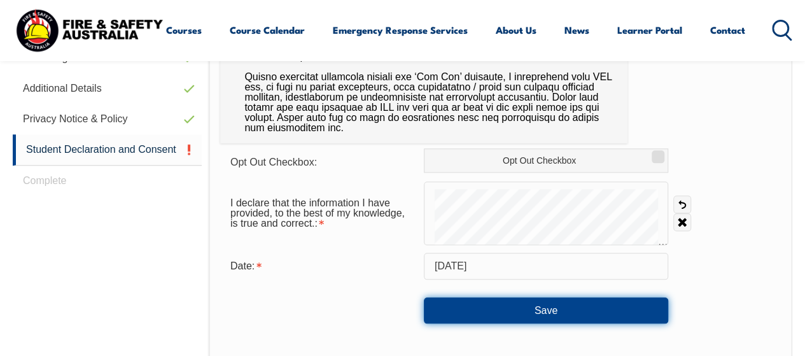
click at [517, 306] on button "Save" at bounding box center [546, 309] width 244 height 25
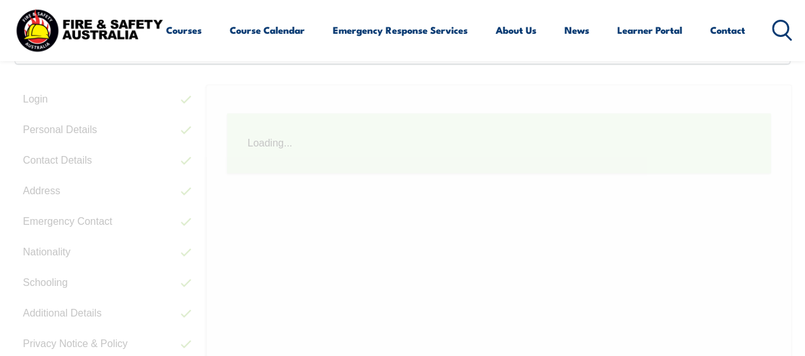
scroll to position [310, 0]
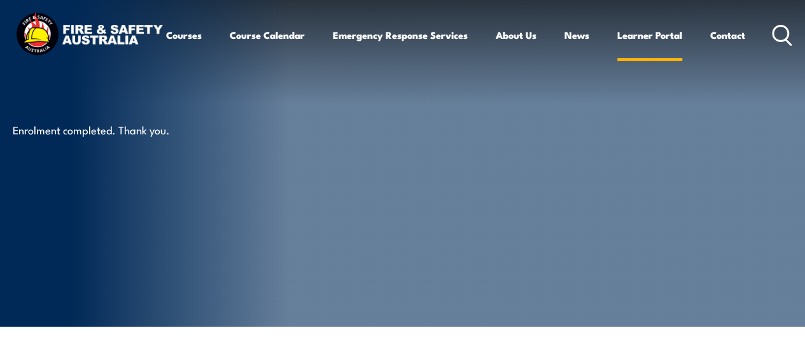
click at [617, 50] on link "Learner Portal" at bounding box center [649, 35] width 65 height 31
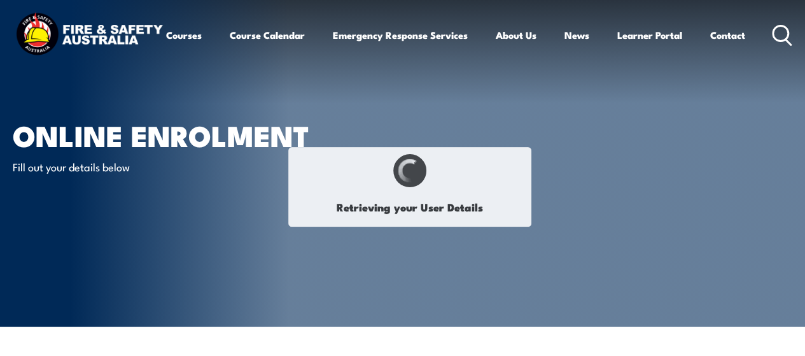
select select "Ms"
type input "Chelsea"
type input "[PERSON_NAME]"
type input "December 15, 1983"
type input "D28GTCTKMA"
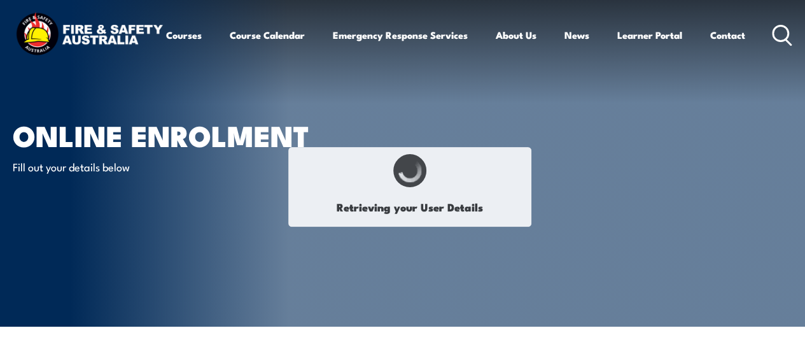
select select "F"
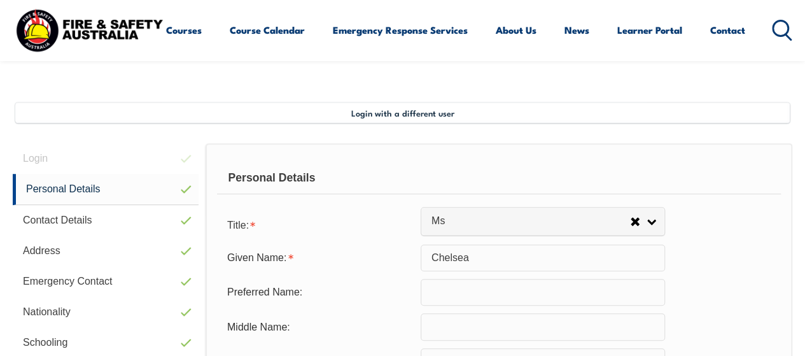
scroll to position [309, 0]
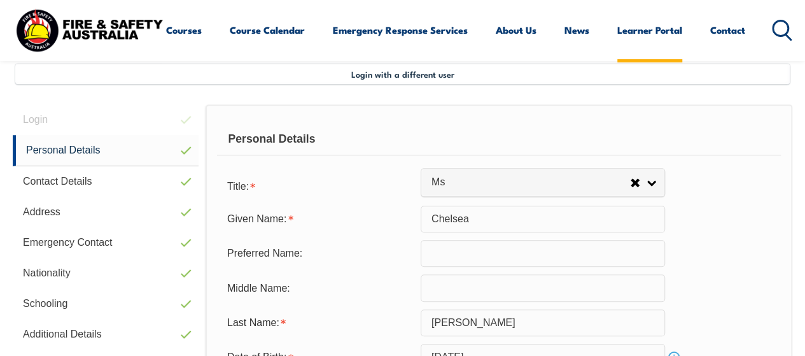
click at [617, 45] on link "Learner Portal" at bounding box center [649, 30] width 65 height 31
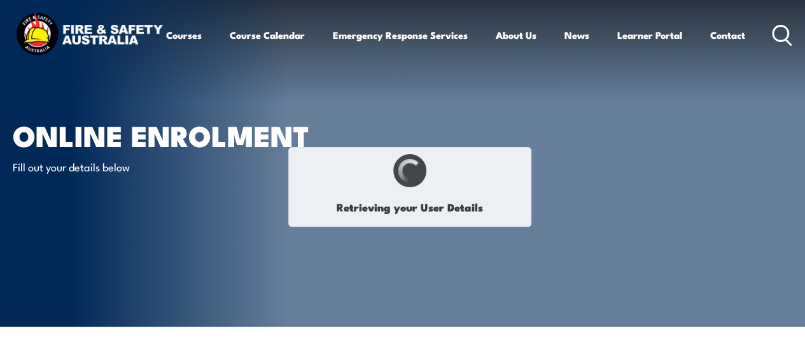
select select "Ms"
type input "Chelsea"
type input "[PERSON_NAME]"
type input "[DATE]"
type input "D28GTCTKMA"
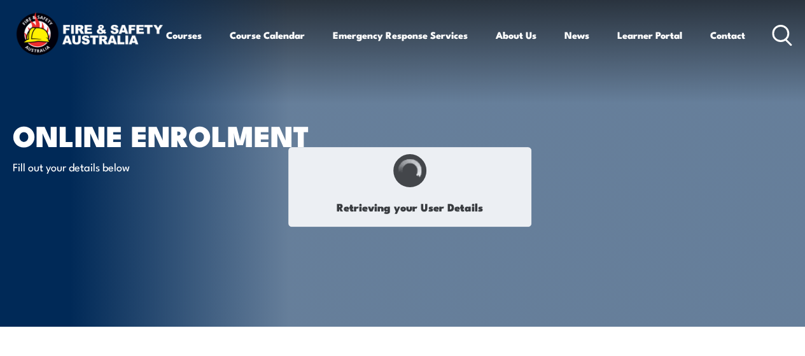
select select "F"
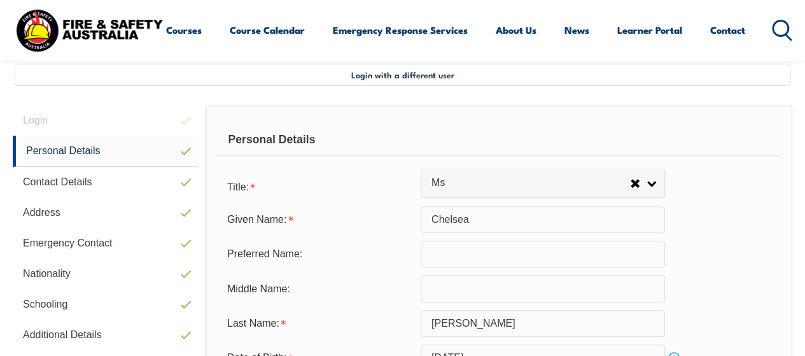
scroll to position [538, 0]
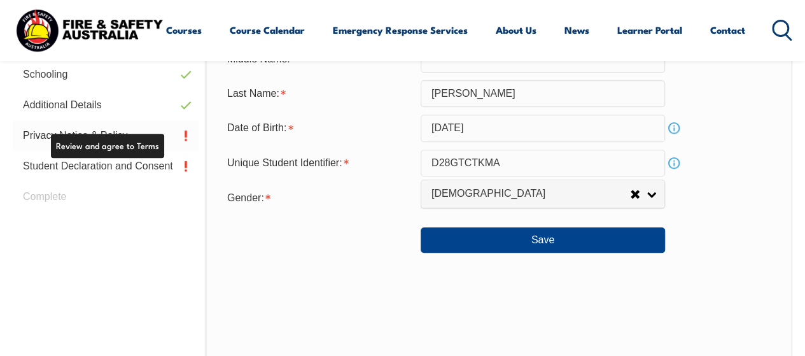
click at [104, 132] on link "Privacy Notice & Policy" at bounding box center [106, 135] width 186 height 31
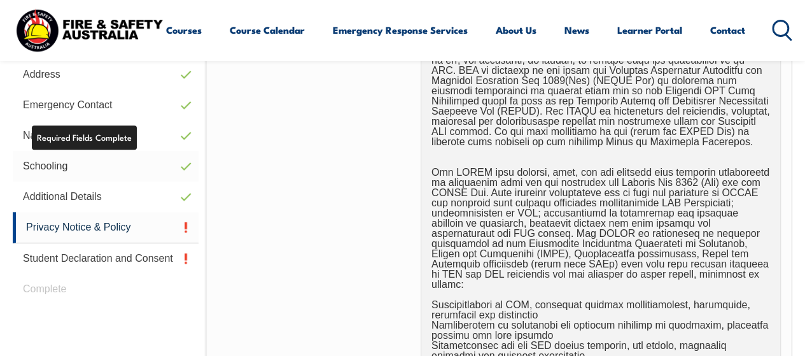
scroll to position [445, 0]
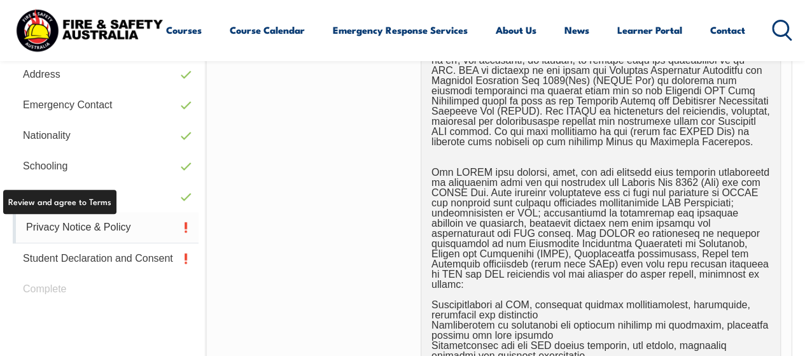
click at [116, 223] on link "Privacy Notice & Policy" at bounding box center [106, 227] width 186 height 31
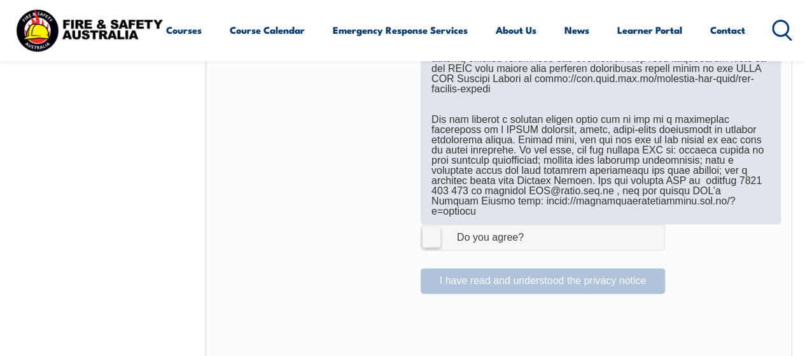
scroll to position [890, 0]
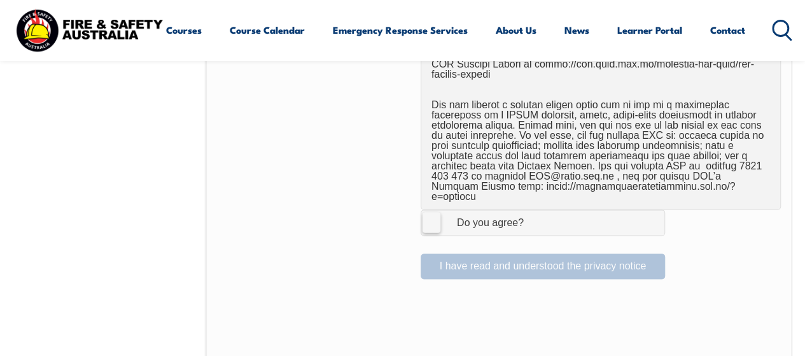
click at [430, 209] on label "I Agree Do you agree?" at bounding box center [543, 221] width 244 height 25
click at [534, 210] on input "I Agree Do you agree?" at bounding box center [545, 222] width 22 height 24
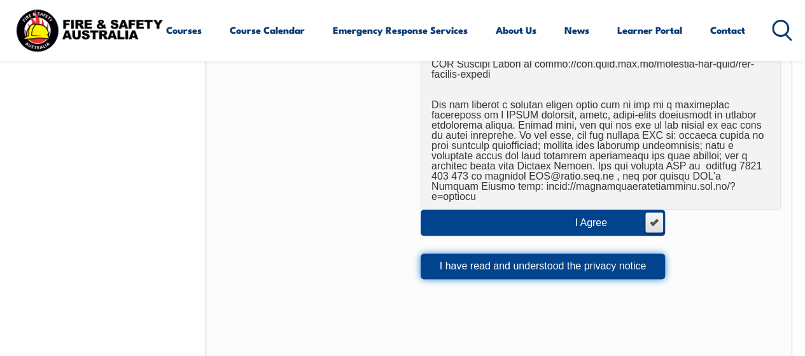
click at [467, 253] on button "I have read and understood the privacy notice" at bounding box center [543, 265] width 244 height 25
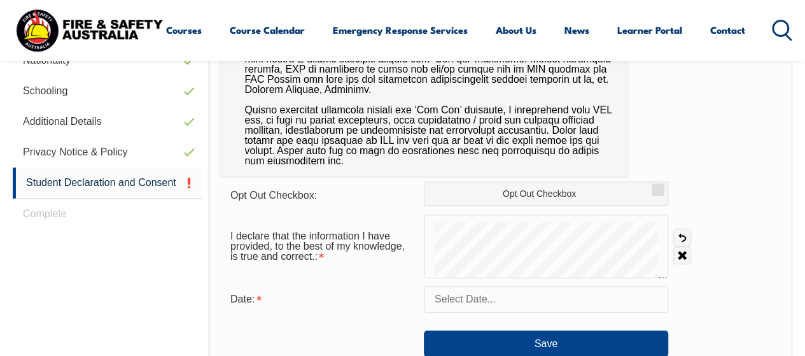
scroll to position [526, 0]
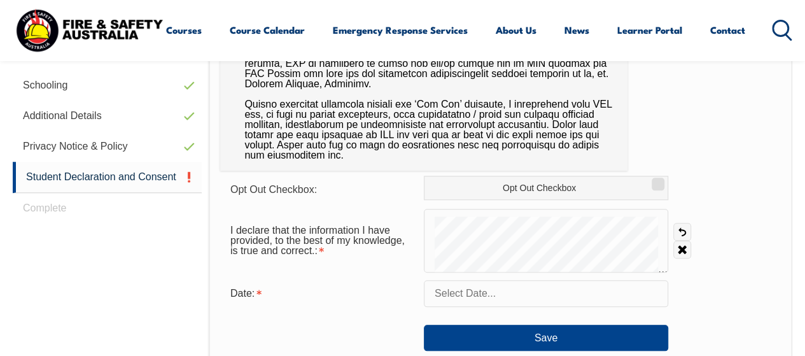
click at [468, 291] on input "text" at bounding box center [546, 293] width 244 height 27
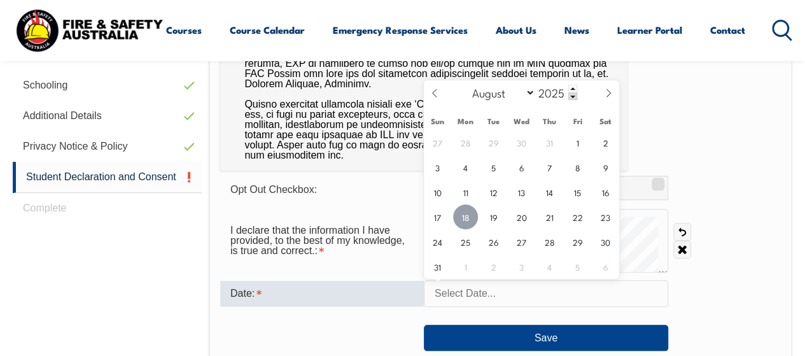
click at [467, 223] on span "18" at bounding box center [465, 216] width 25 height 25
type input "August 18, 2025"
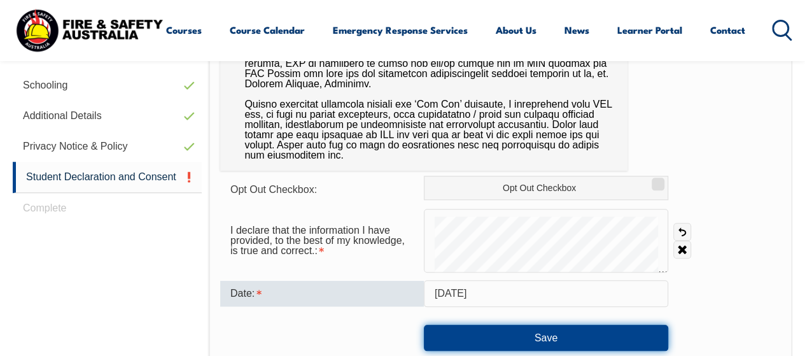
click at [525, 333] on button "Save" at bounding box center [546, 337] width 244 height 25
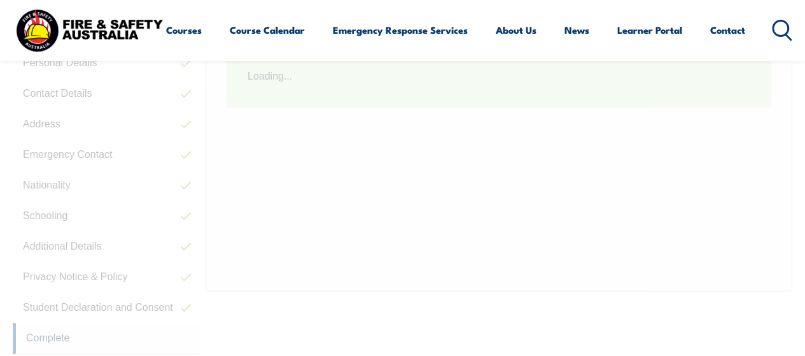
scroll to position [309, 0]
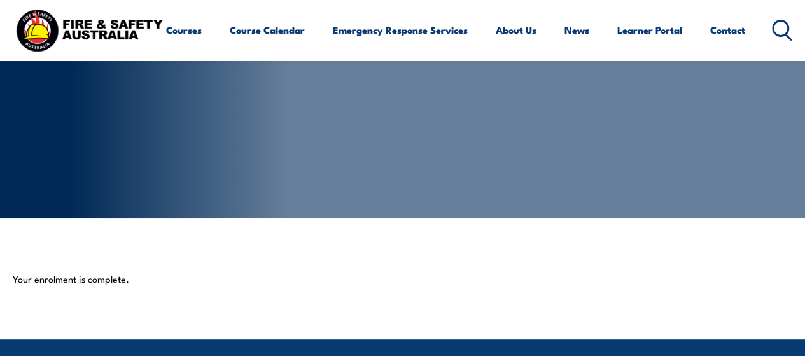
scroll to position [6, 0]
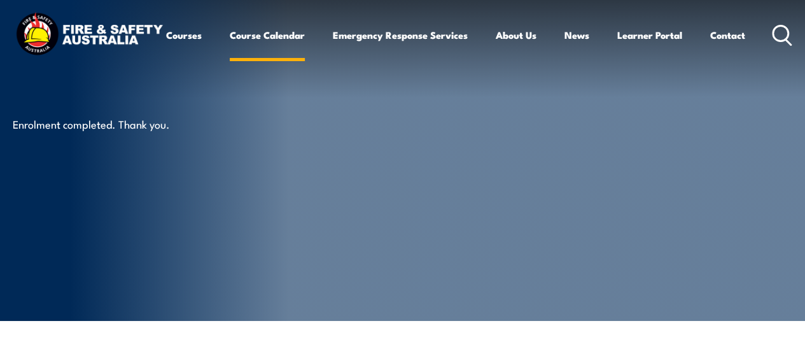
click at [230, 50] on link "Course Calendar" at bounding box center [267, 35] width 75 height 31
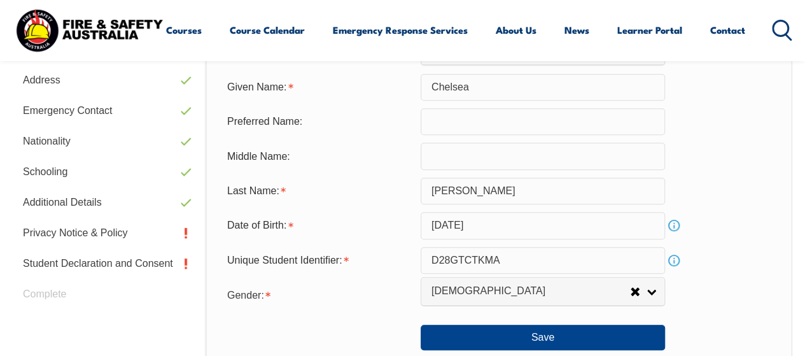
scroll to position [448, 0]
